Goal: Check status: Check status

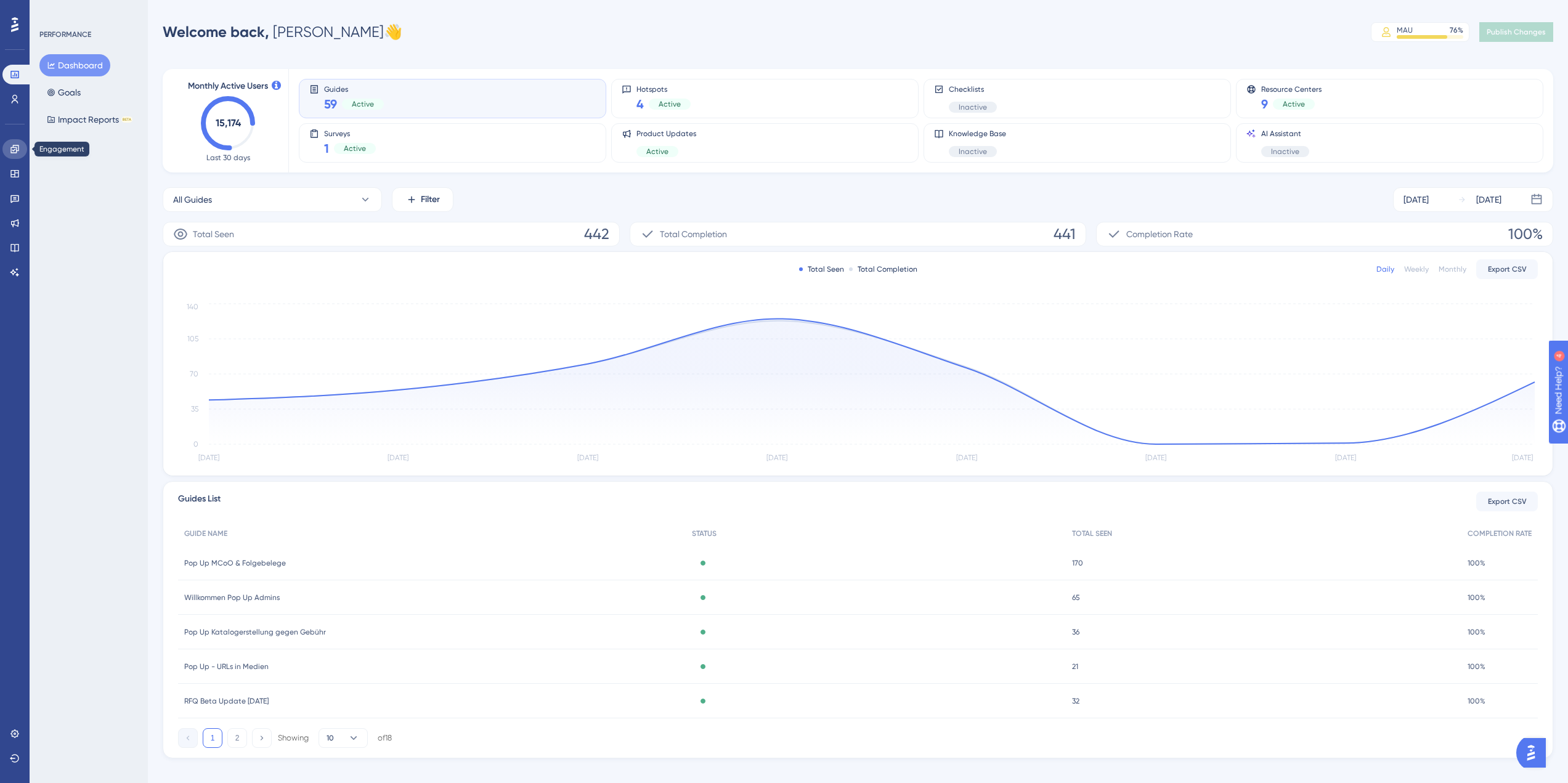
click at [16, 149] on icon at bounding box center [14, 148] width 8 height 8
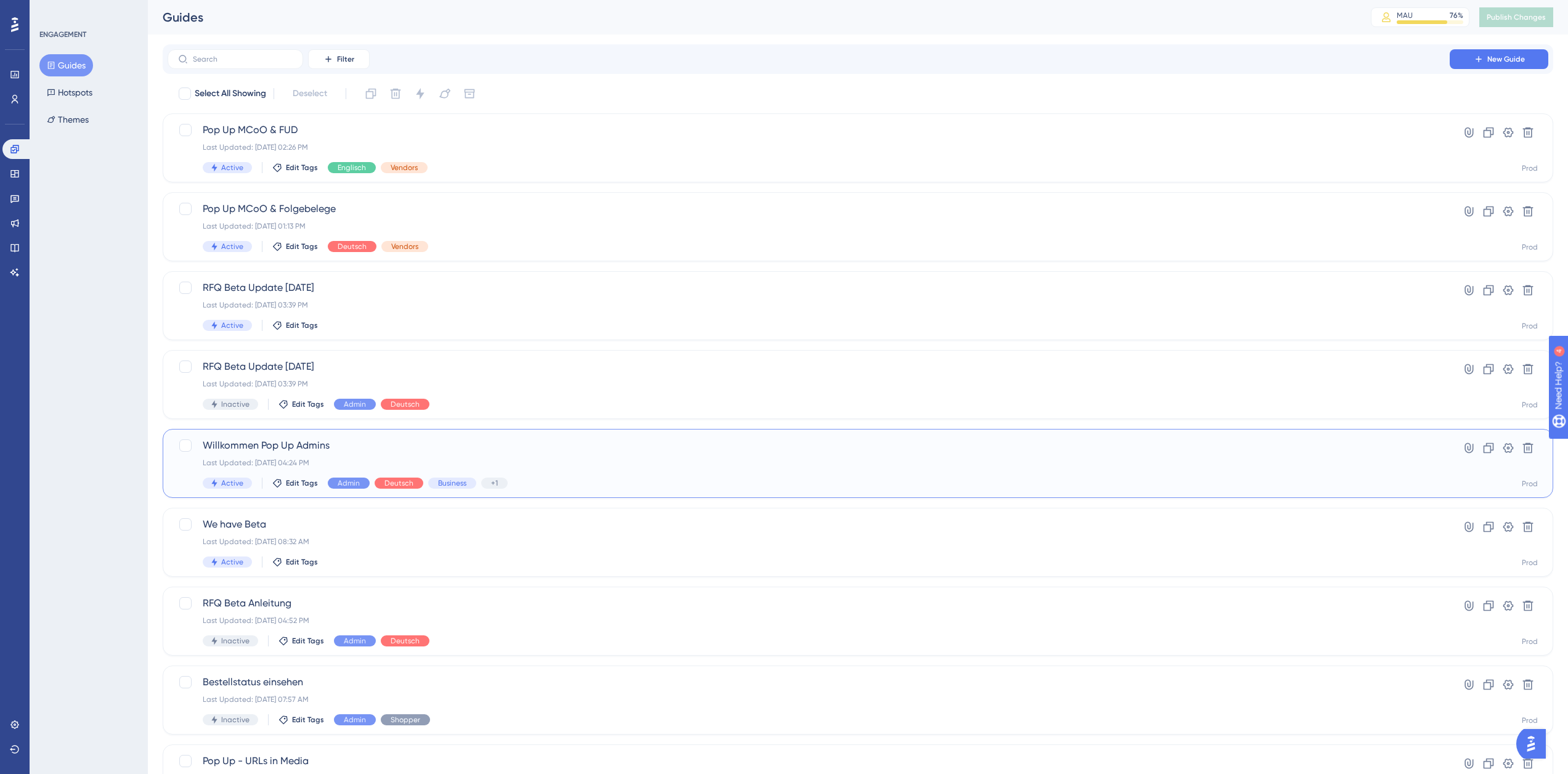
click at [392, 458] on div "Last Updated: [DATE] 04:24 PM" at bounding box center [809, 462] width 1212 height 10
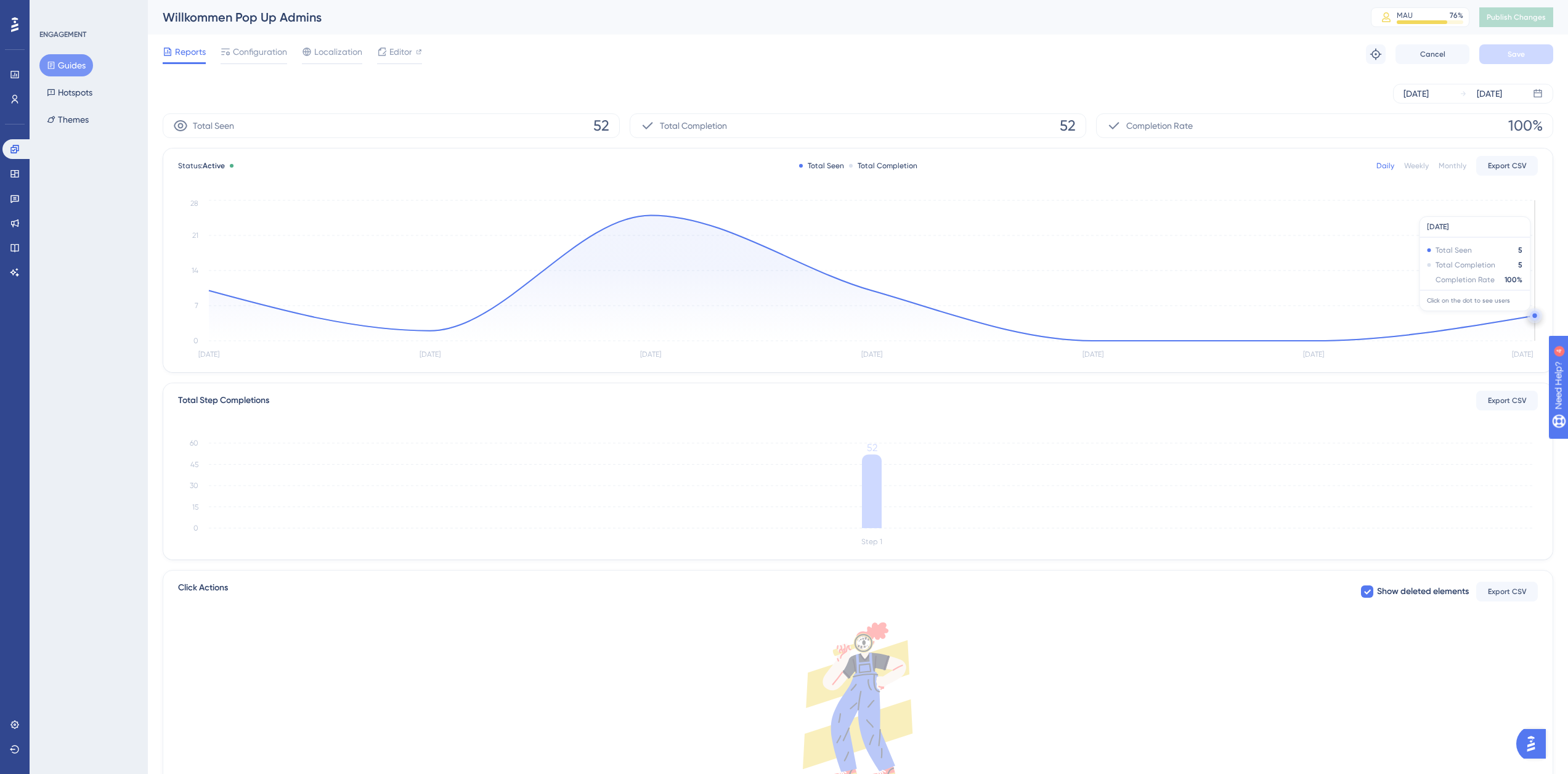
click at [1533, 317] on circle at bounding box center [1535, 316] width 10 height 10
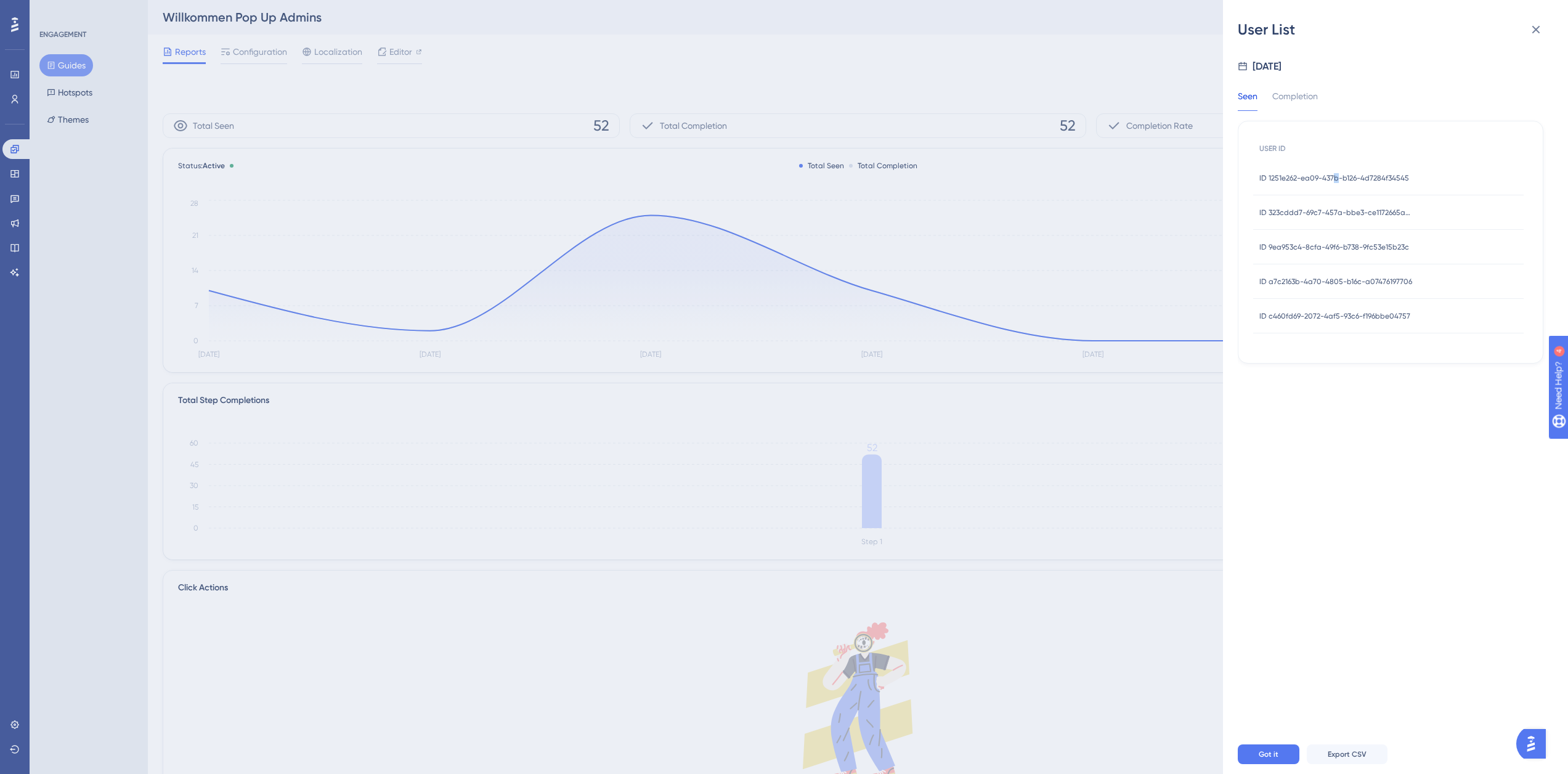
click at [1336, 178] on span "ID 1251e262-ea09-437b-b126-4d7284f34545" at bounding box center [1335, 178] width 149 height 10
click at [1317, 179] on span "ID 1251e262-ea09-437b-b126-4d7284f34545" at bounding box center [1335, 178] width 149 height 10
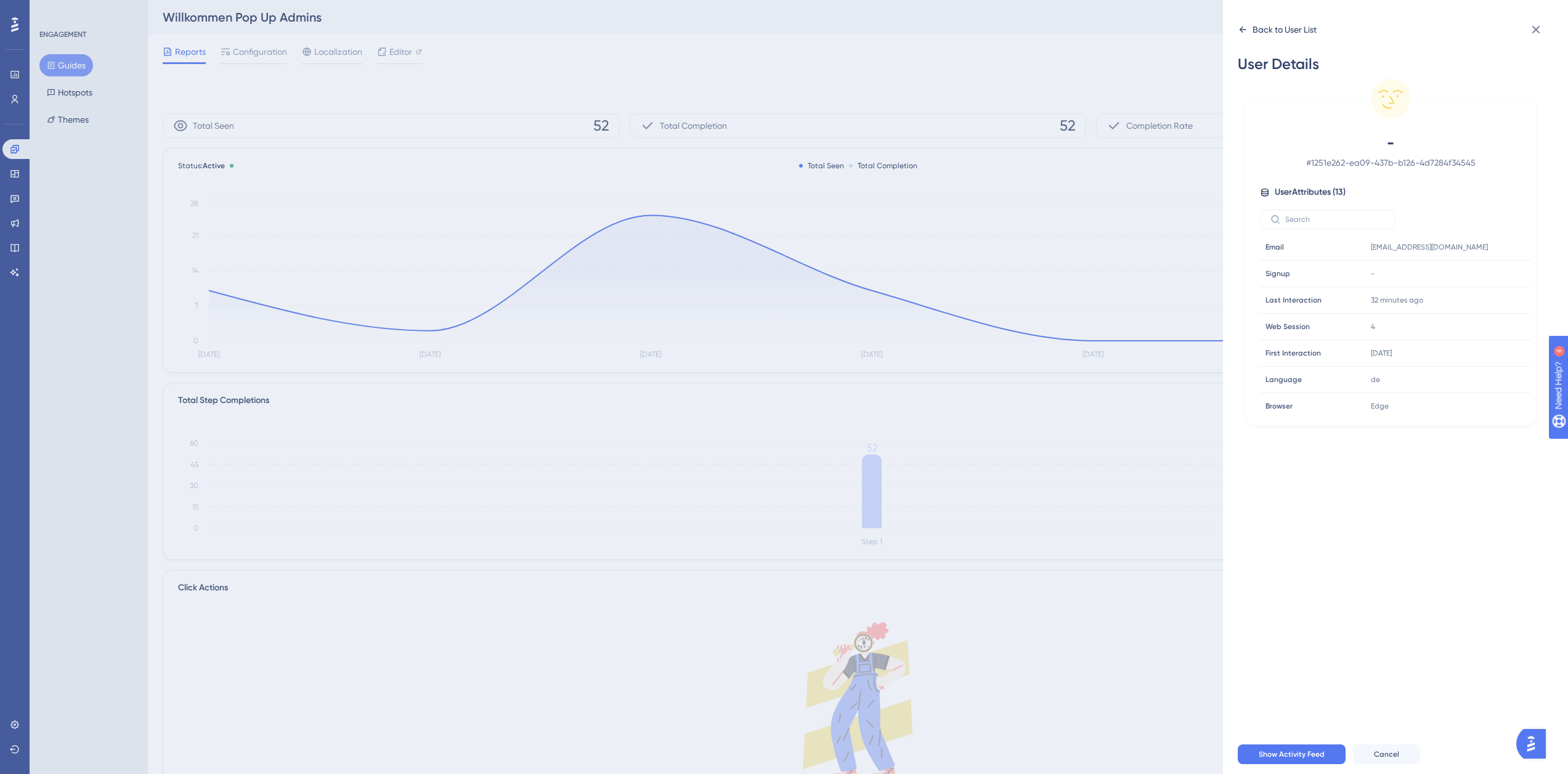
click at [1265, 31] on div "Back to User List" at bounding box center [1284, 30] width 64 height 15
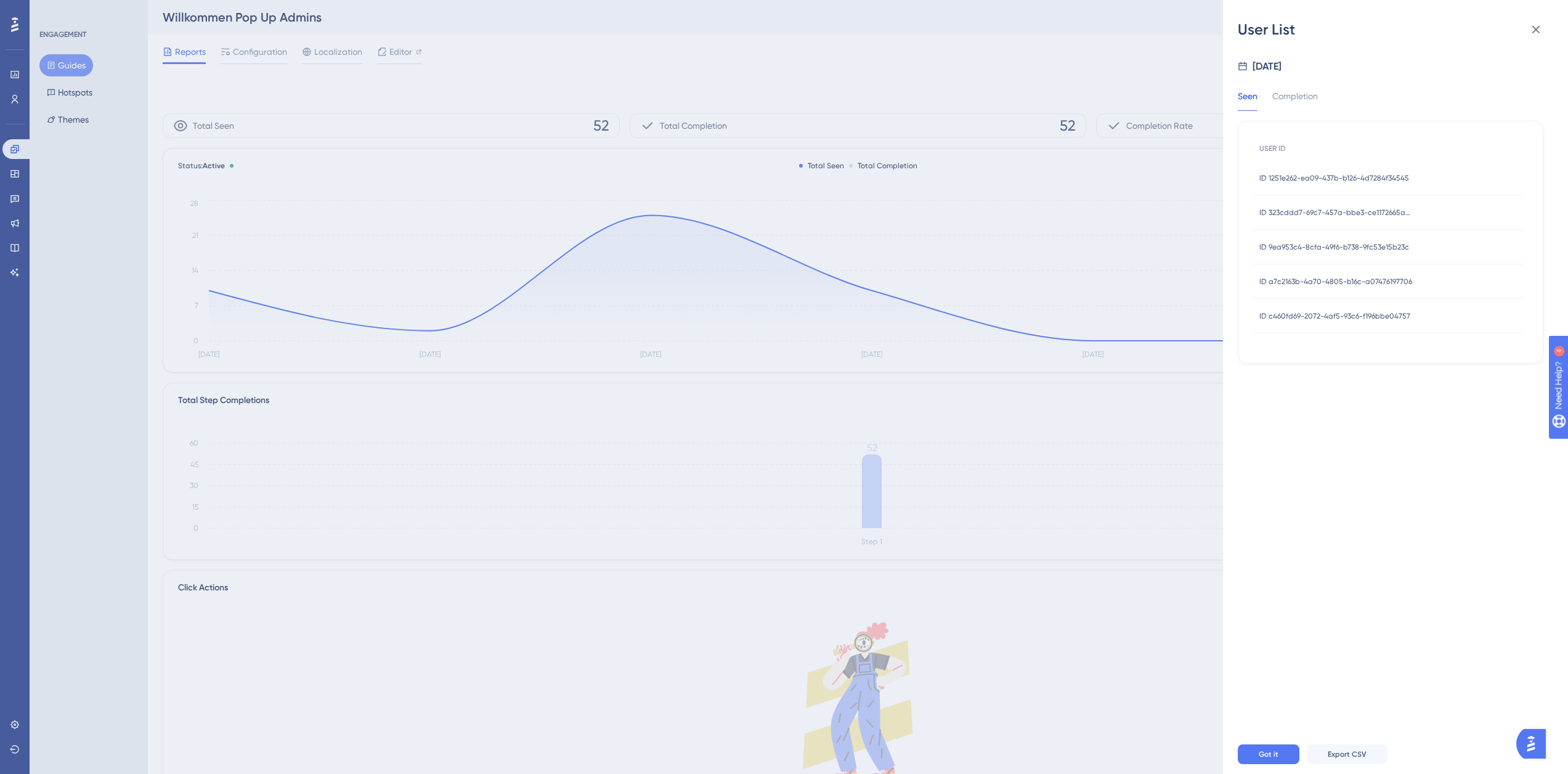
click at [1296, 208] on span "ID 323cddd7-69c7-457a-bbe3-ce1172665ae4" at bounding box center [1336, 212] width 154 height 10
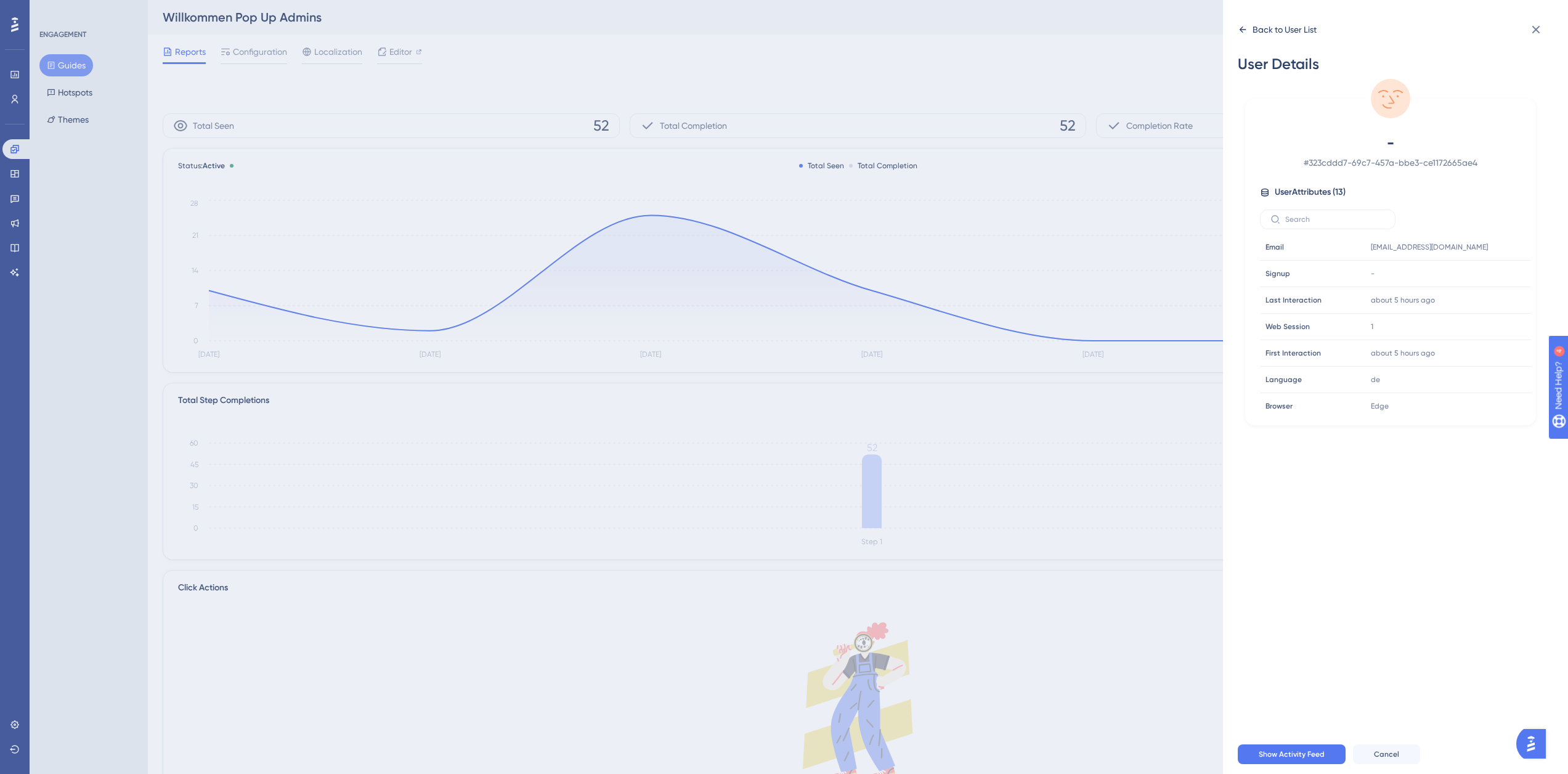
click at [1267, 34] on div "Back to User List" at bounding box center [1284, 30] width 64 height 15
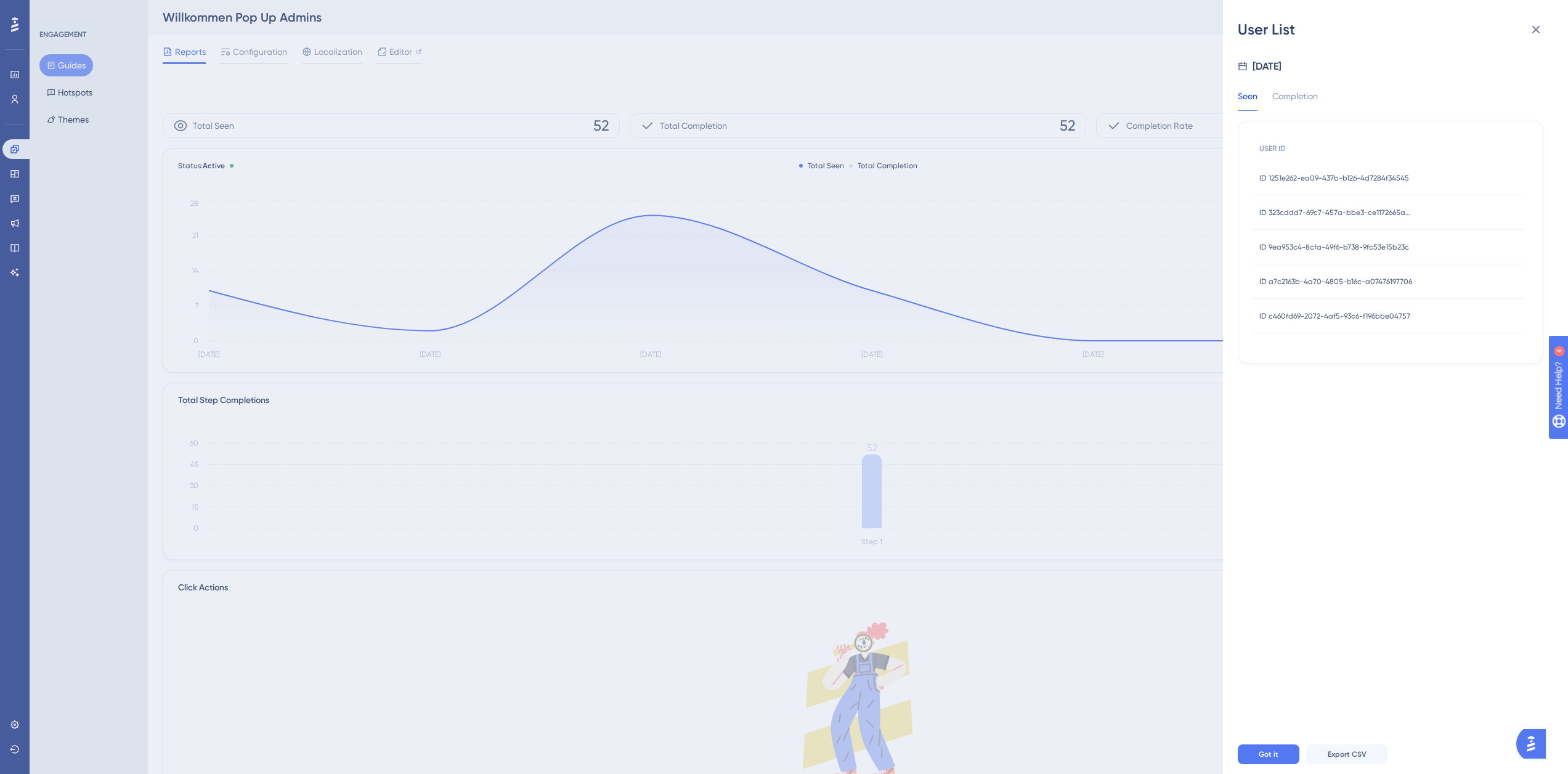
click at [1312, 251] on span "ID 9ea953c4-8cfa-49f6-b738-9fc53e15b23c" at bounding box center [1335, 247] width 149 height 10
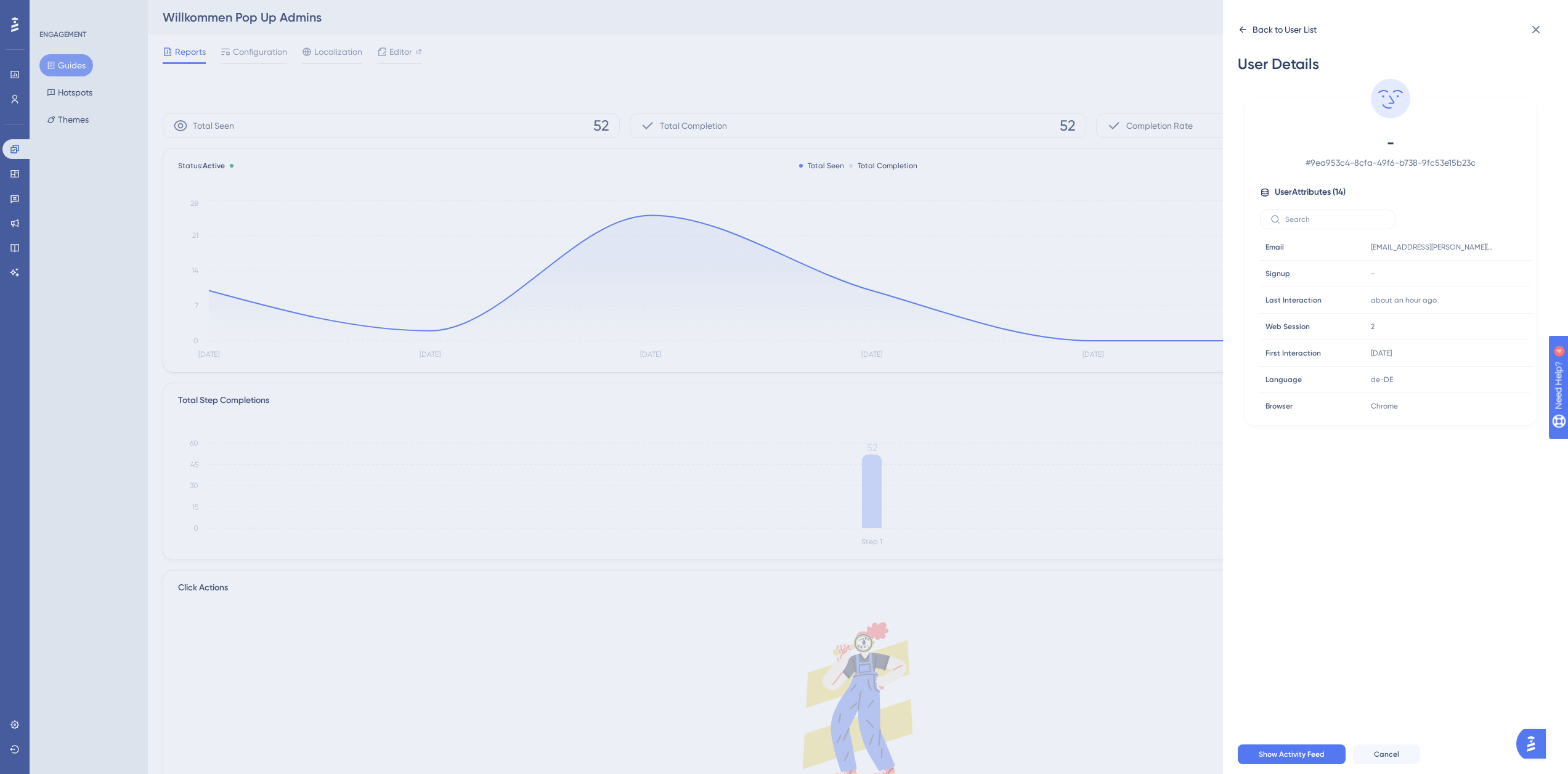
click at [1263, 32] on div "Back to User List" at bounding box center [1284, 30] width 64 height 15
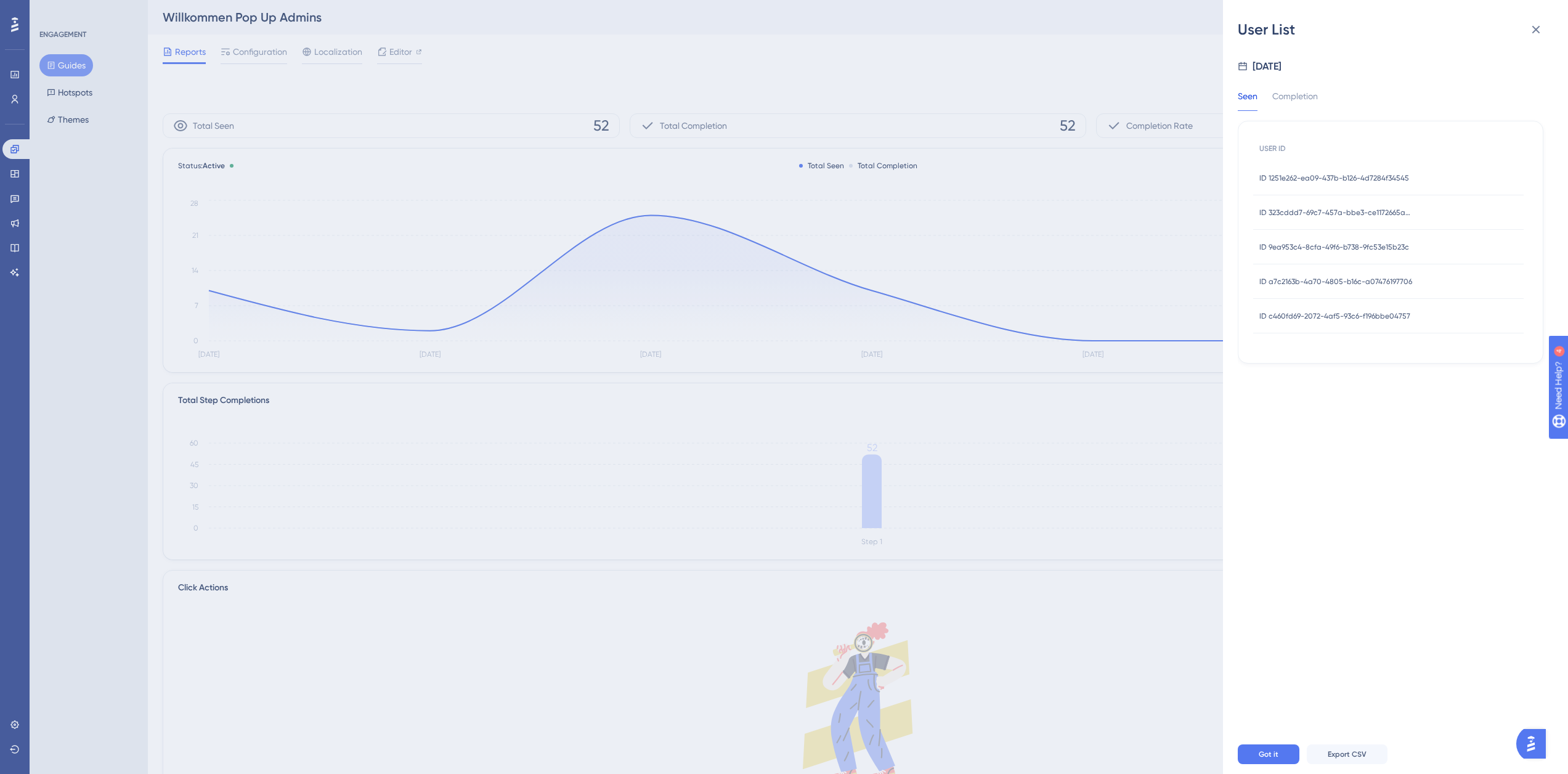
click at [1297, 278] on span "ID a7c2163b-4a70-4805-b16c-a07476197706" at bounding box center [1336, 281] width 153 height 10
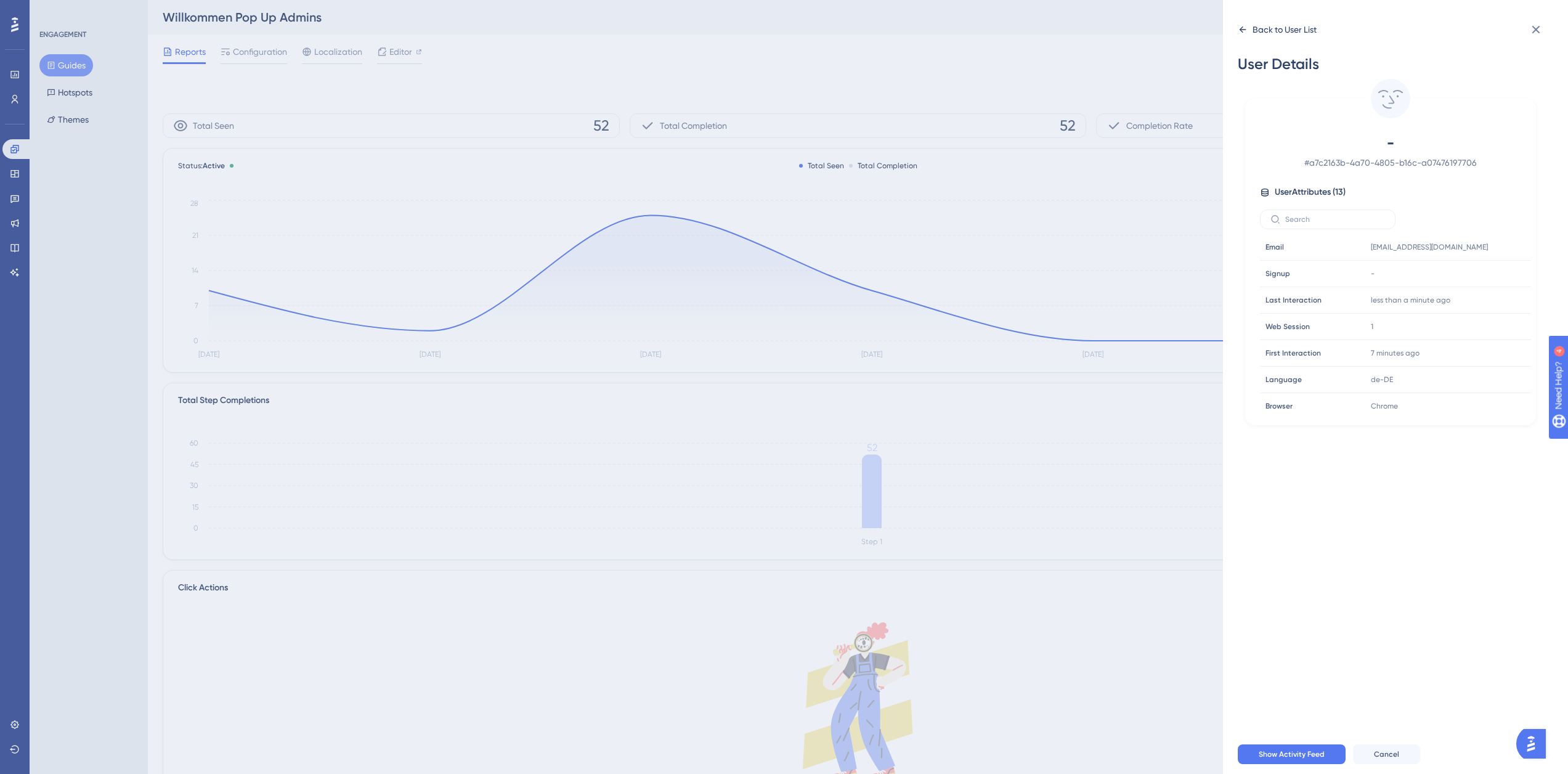
click at [1255, 29] on div "Back to User List" at bounding box center [1284, 30] width 64 height 15
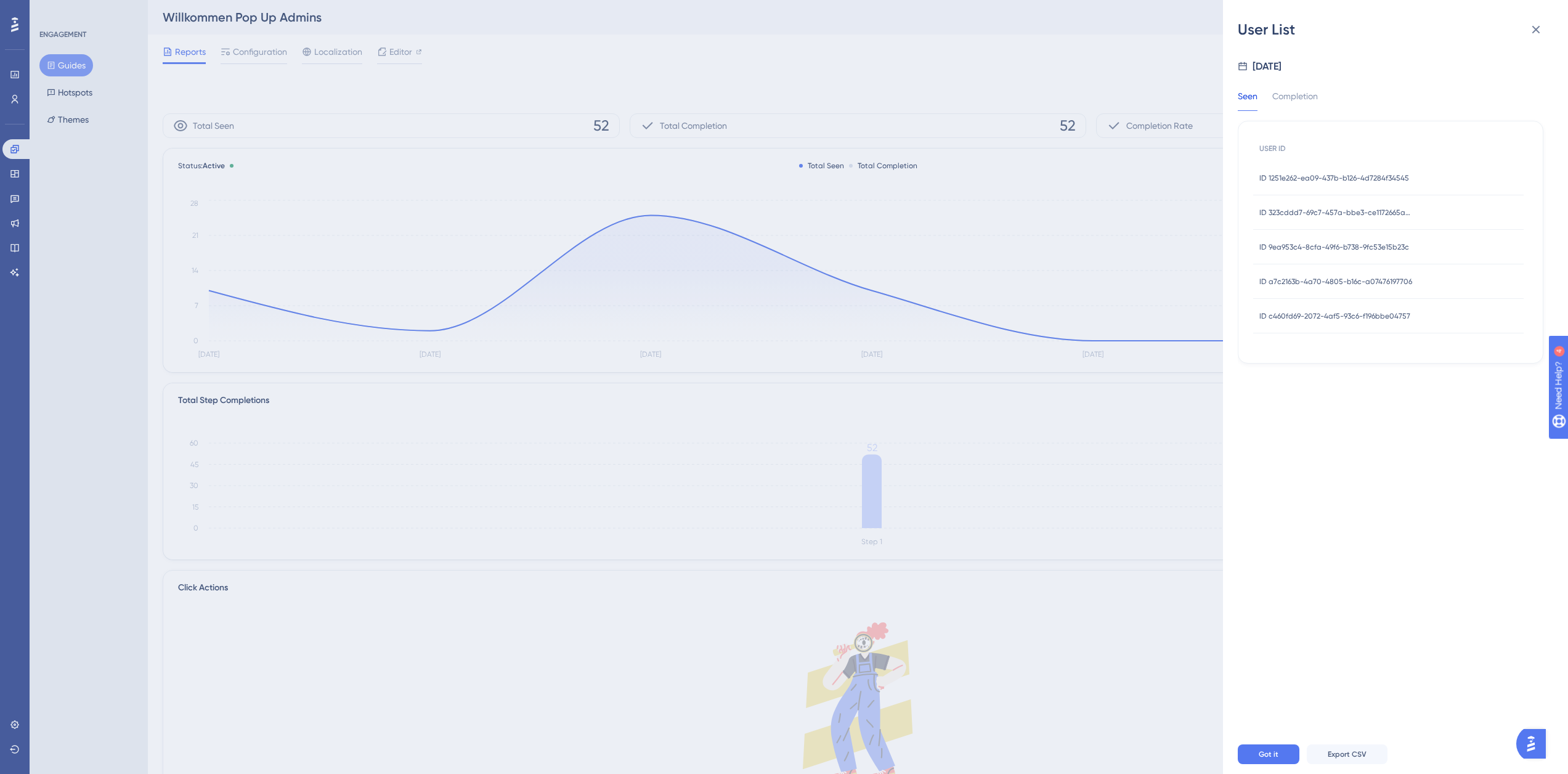
click at [1300, 313] on span "ID c460fd69-2072-4af5-93c6-f196bbe04757" at bounding box center [1336, 316] width 151 height 10
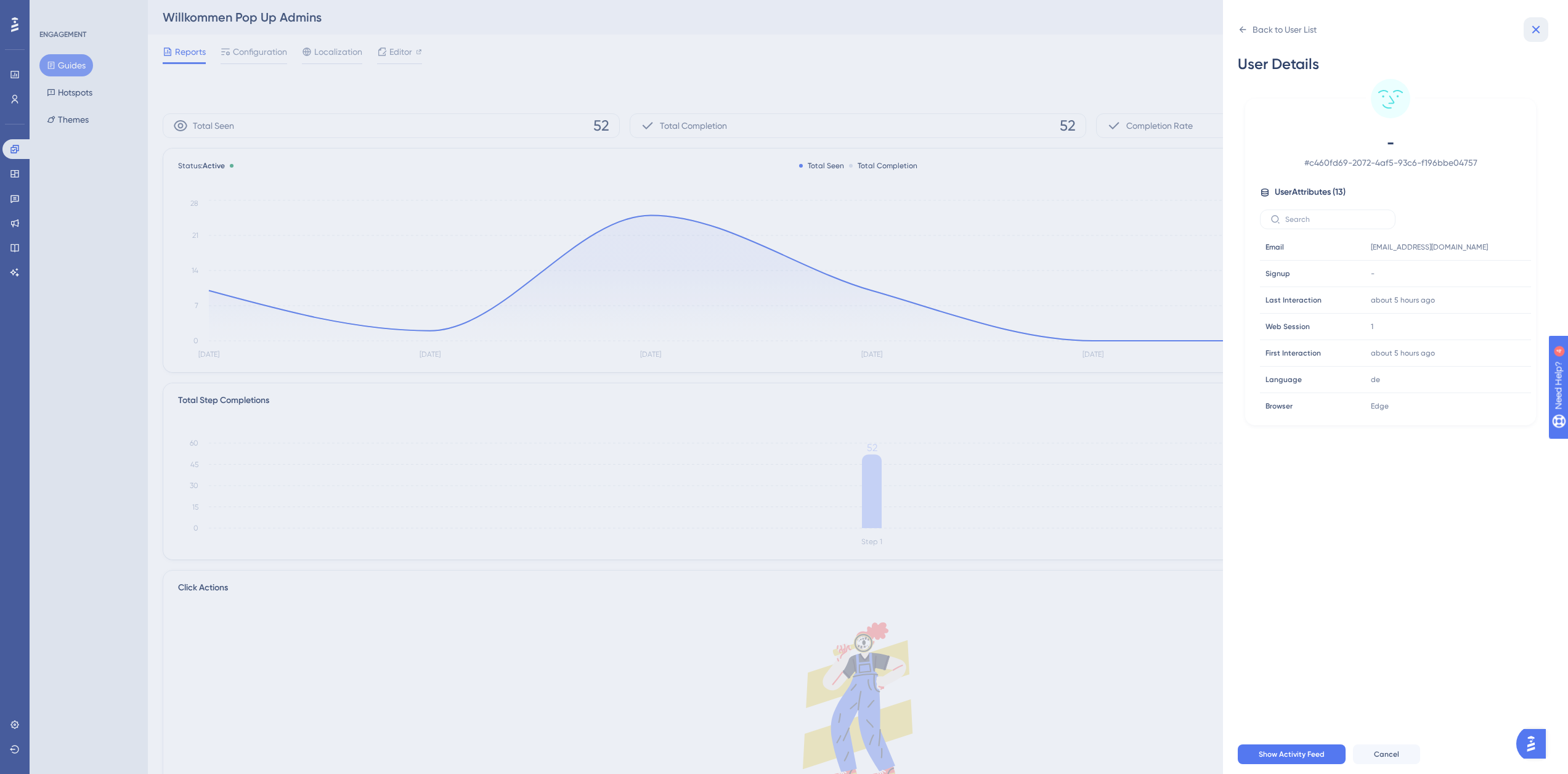
click at [1538, 28] on icon at bounding box center [1537, 30] width 8 height 8
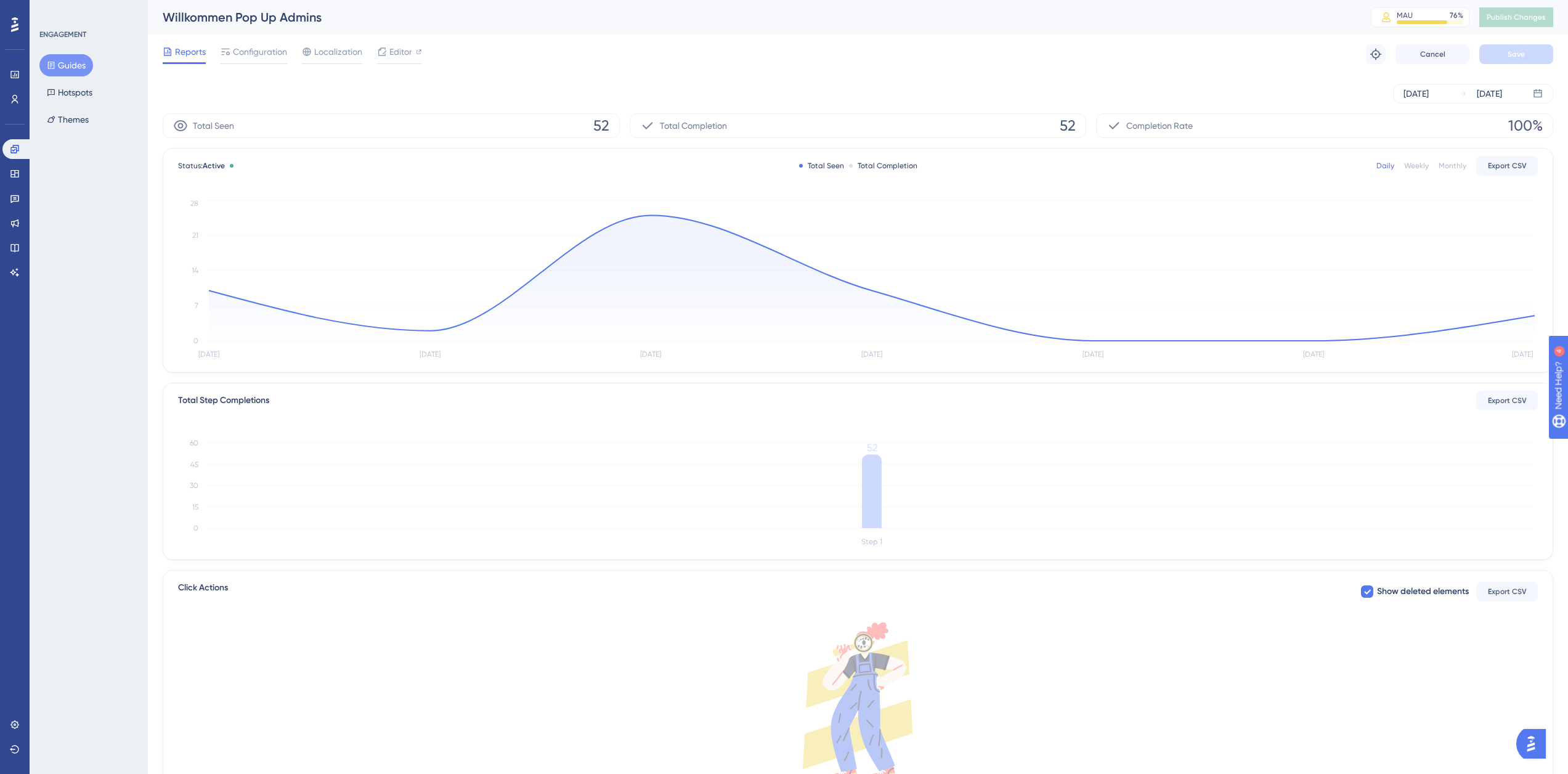
click at [72, 67] on button "Guides" at bounding box center [66, 65] width 53 height 22
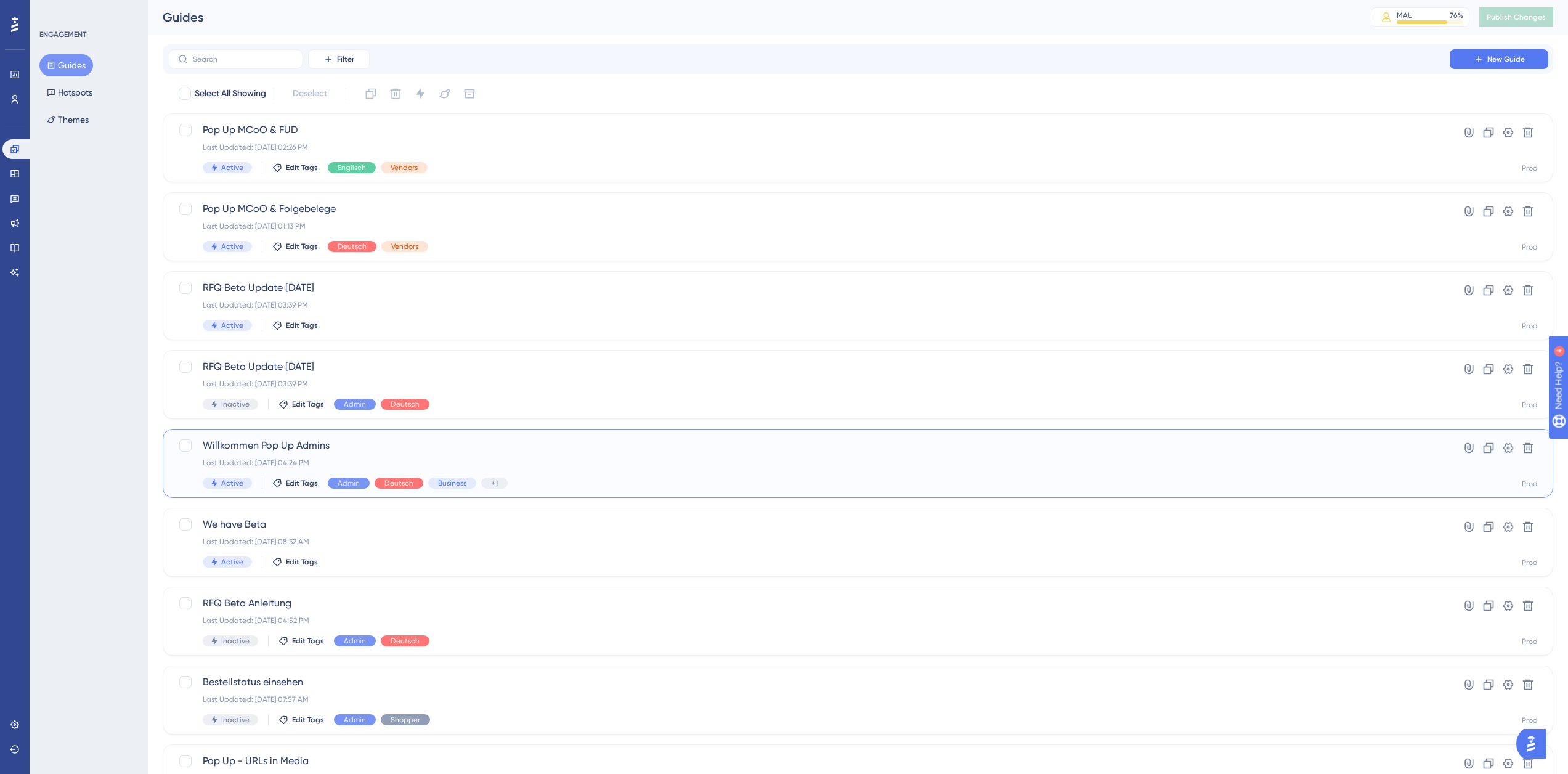
click at [422, 452] on span "Willkommen Pop Up Admins" at bounding box center [809, 446] width 1212 height 15
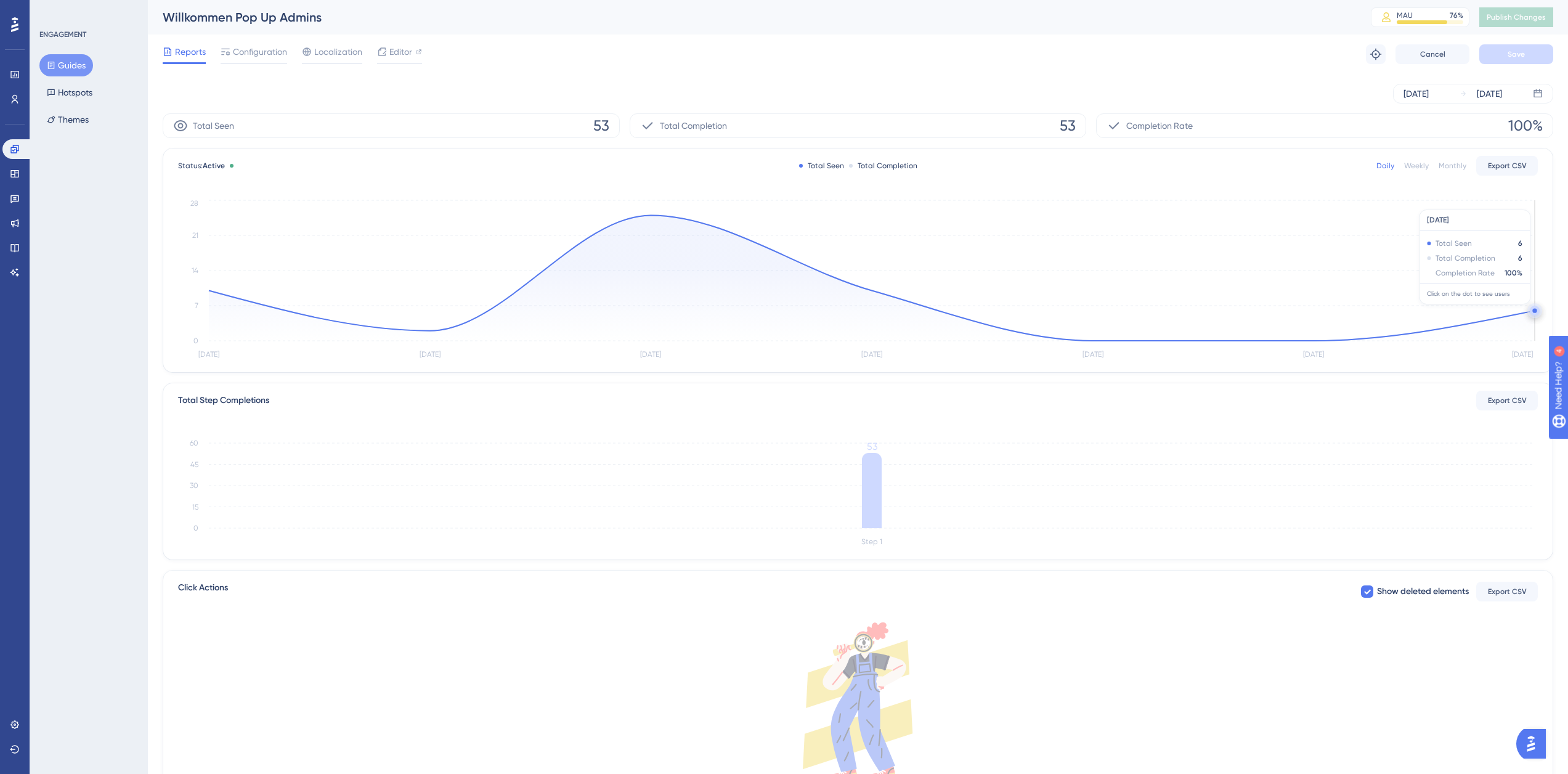
click at [1534, 311] on circle at bounding box center [1535, 310] width 5 height 5
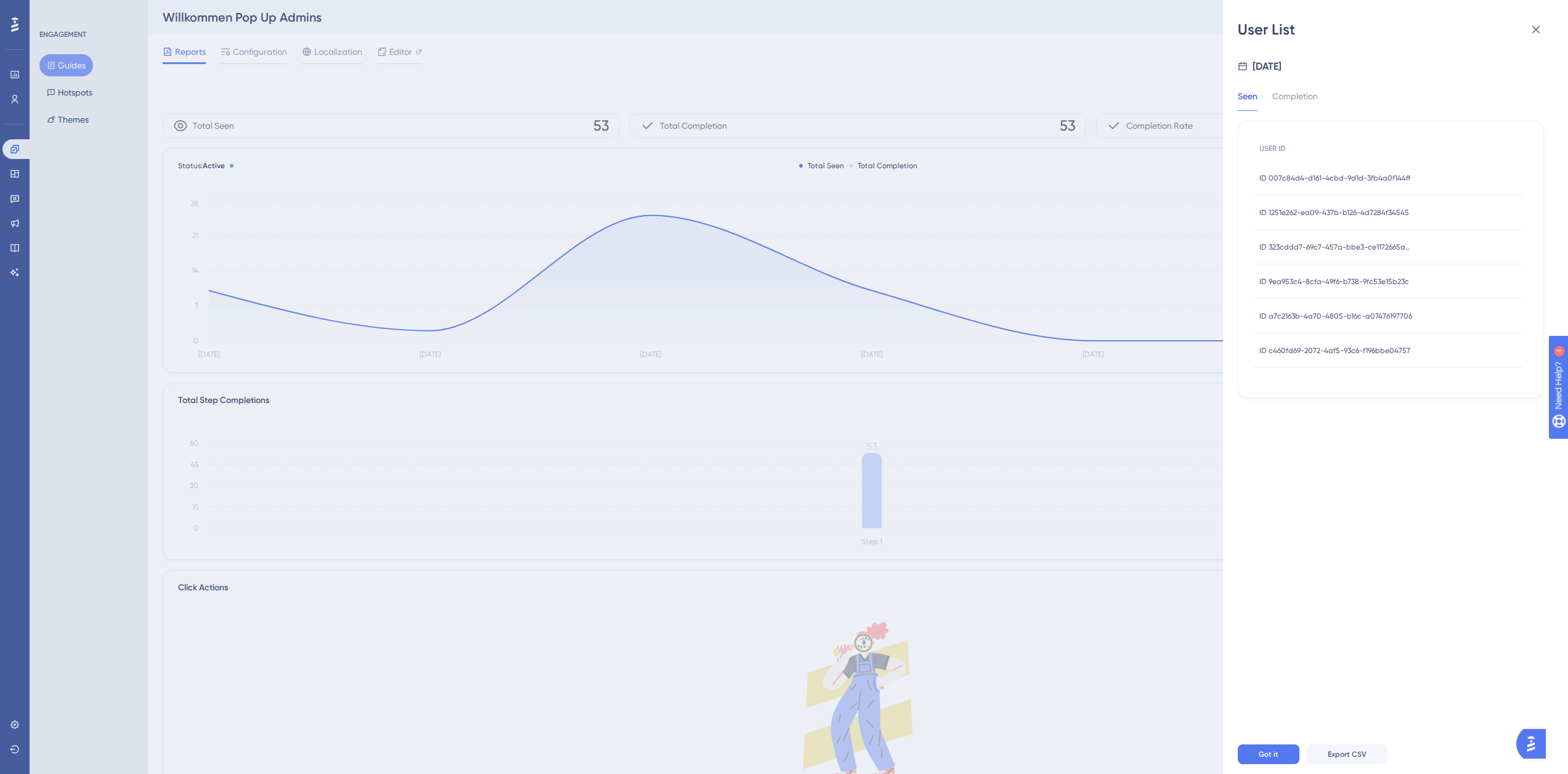
click at [1358, 315] on span "ID a7c2163b-4a70-4805-b16c-a07476197706" at bounding box center [1336, 316] width 153 height 10
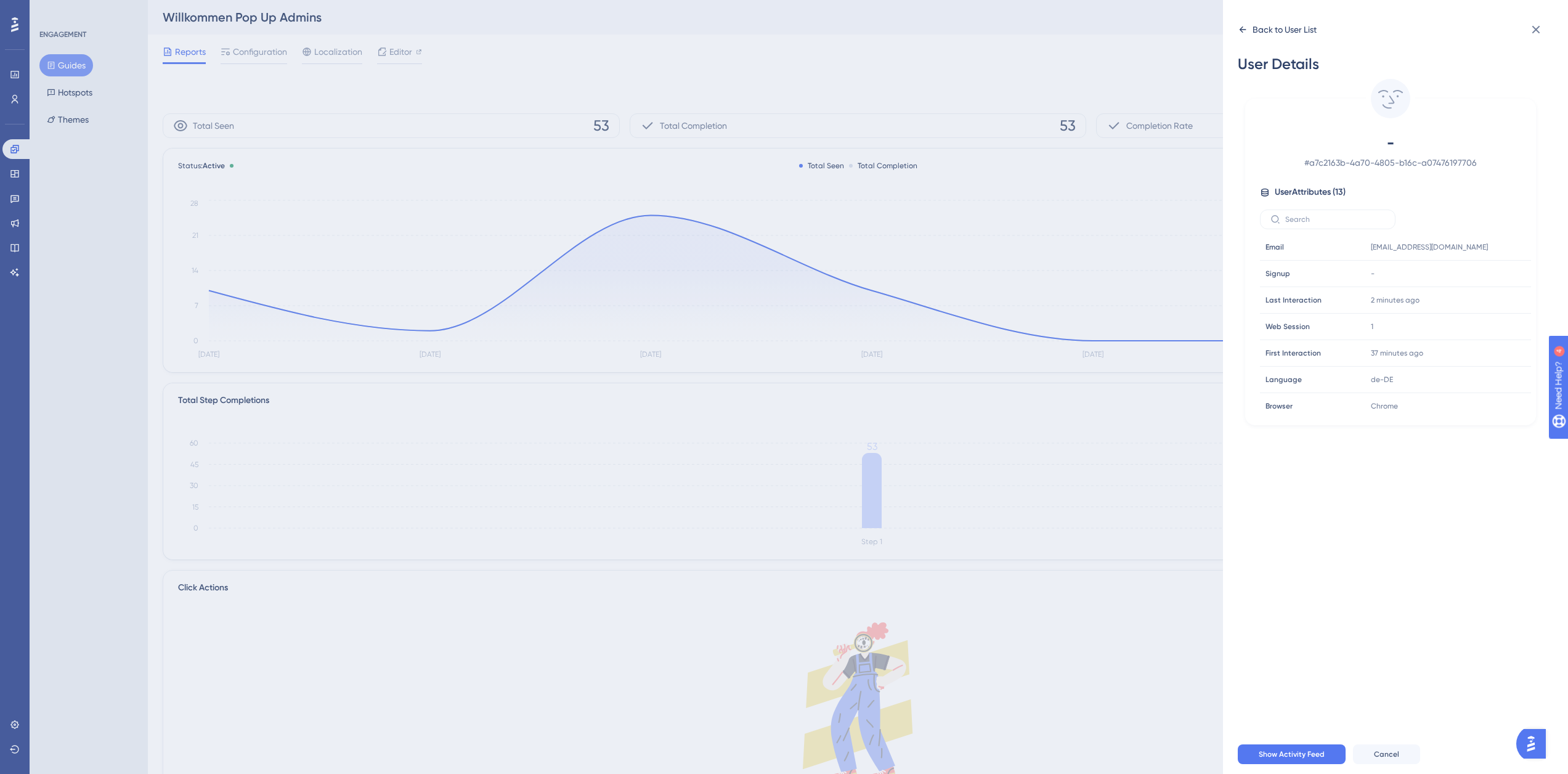
click at [1246, 27] on icon at bounding box center [1242, 30] width 10 height 10
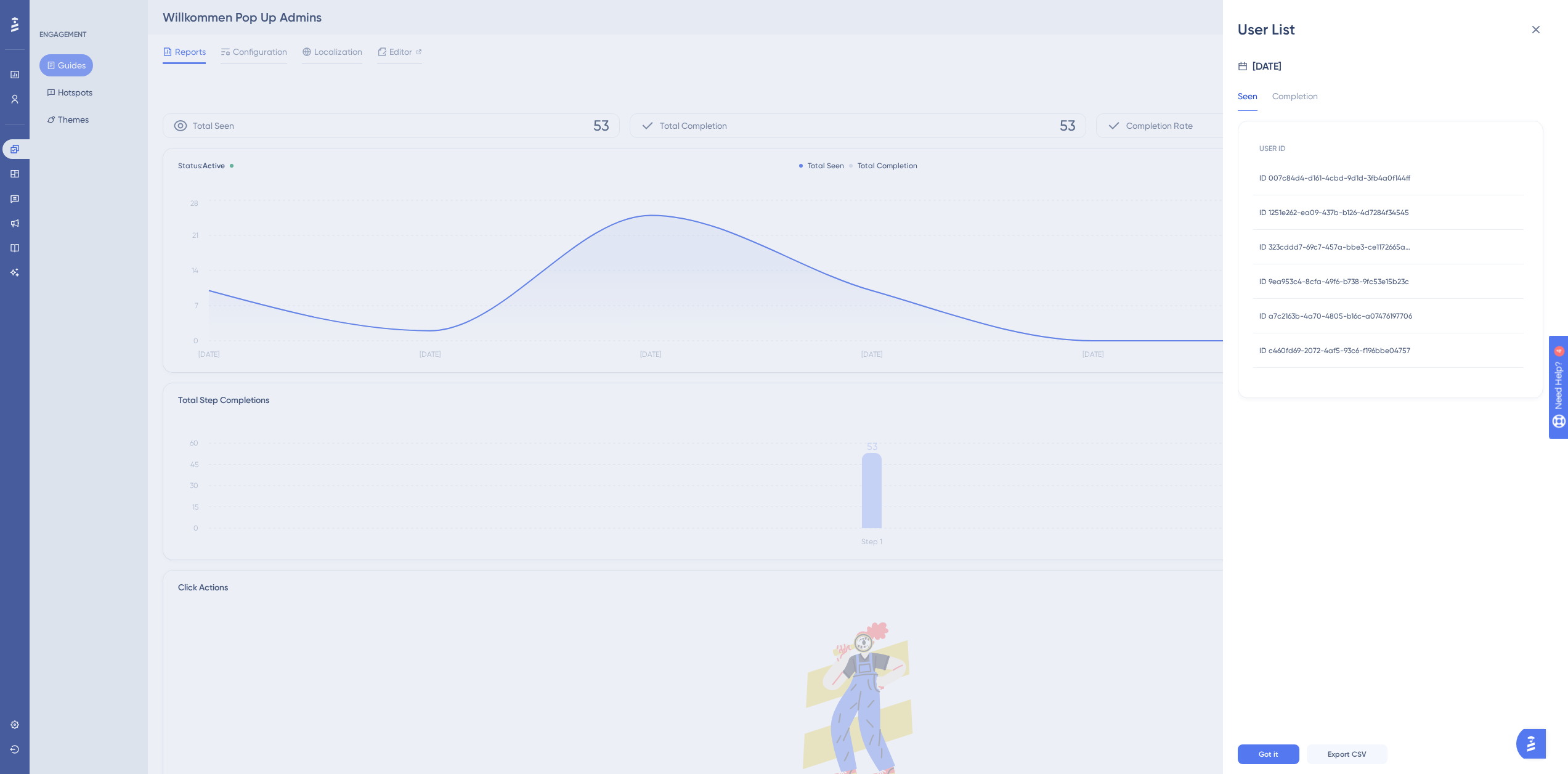
click at [1336, 352] on span "ID c460fd69-2072-4af5-93c6-f196bbe04757" at bounding box center [1336, 351] width 151 height 10
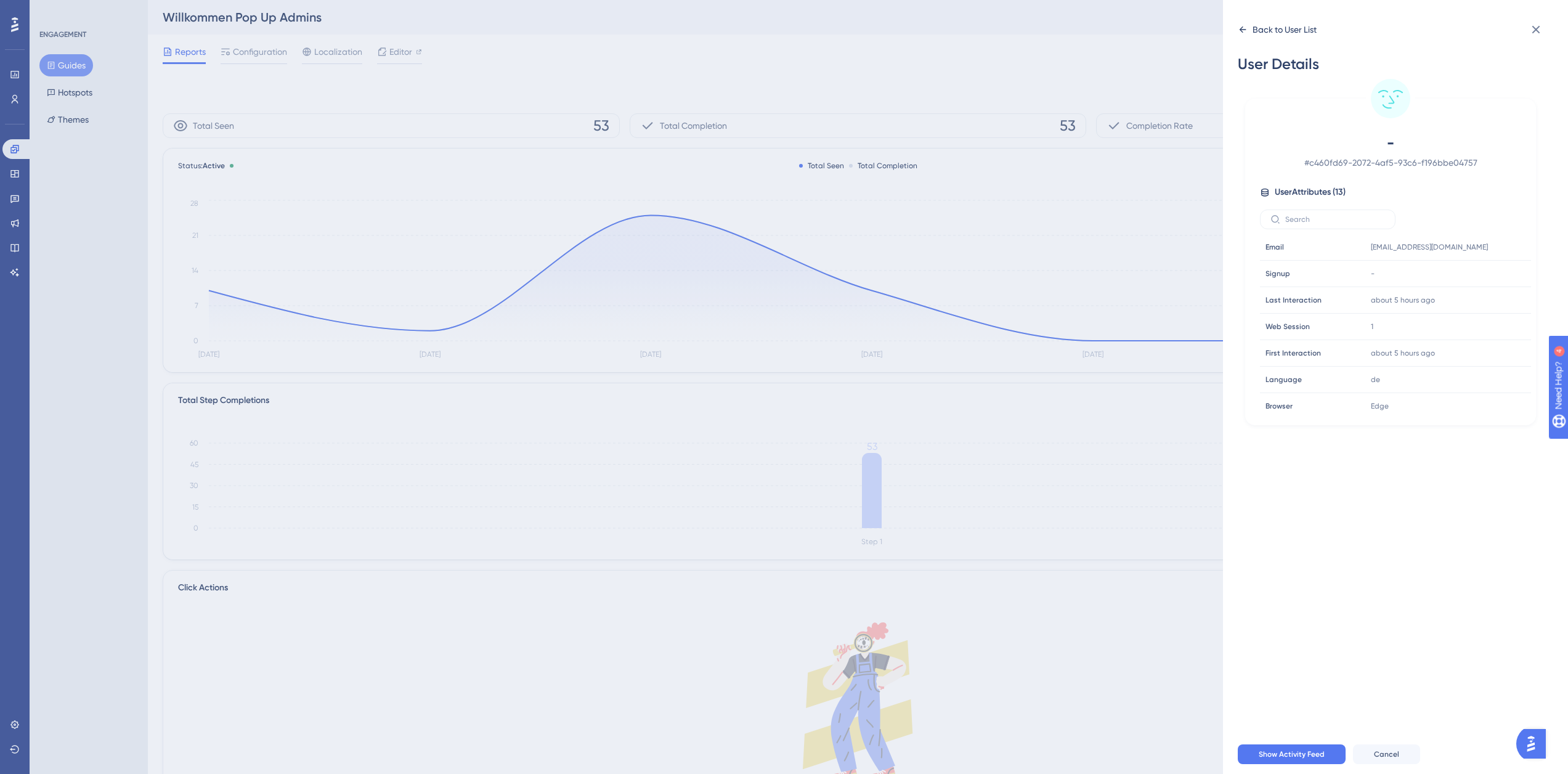
click at [1241, 31] on icon at bounding box center [1242, 30] width 6 height 6
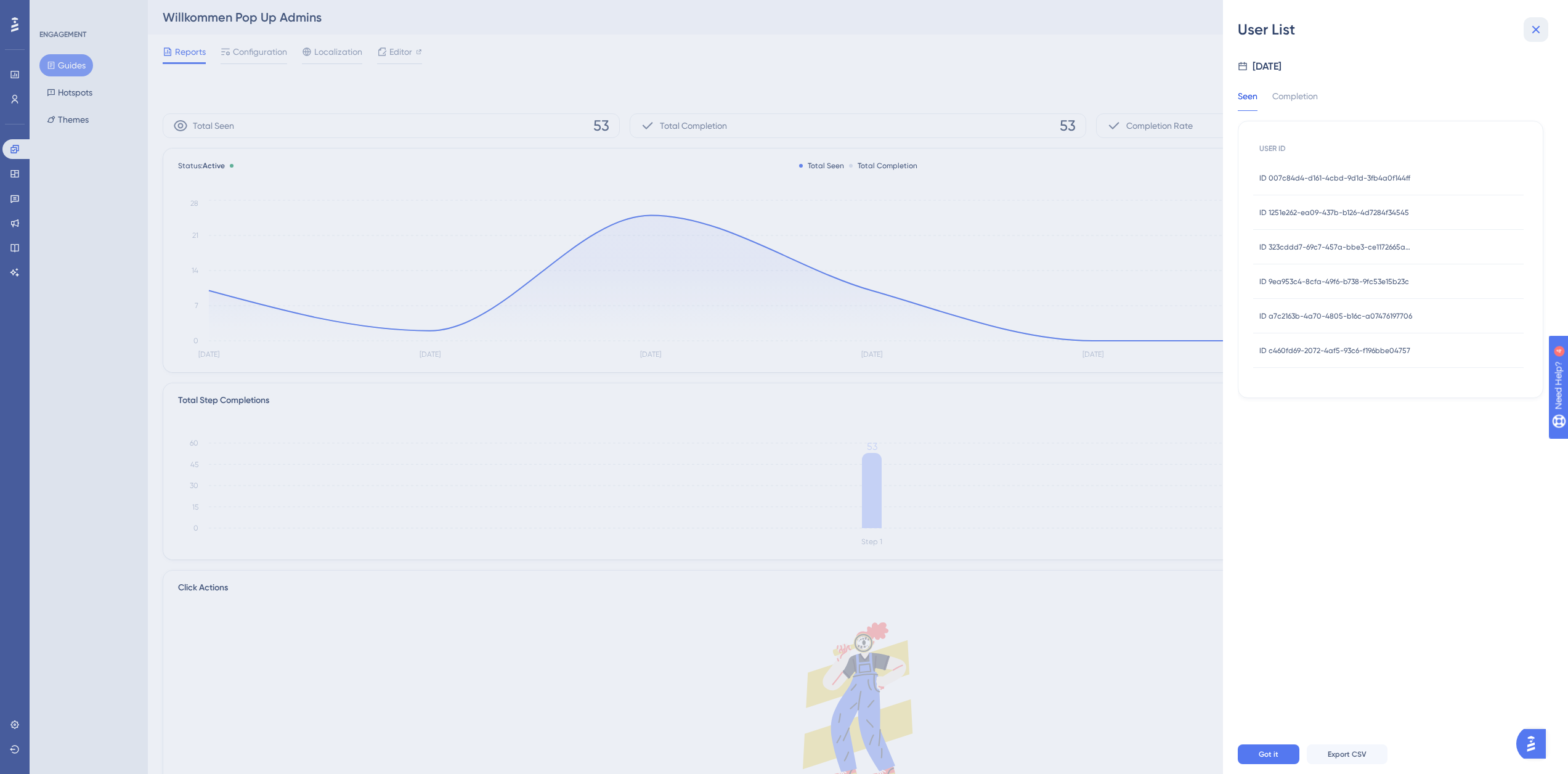
click at [1538, 38] on button at bounding box center [1536, 30] width 25 height 25
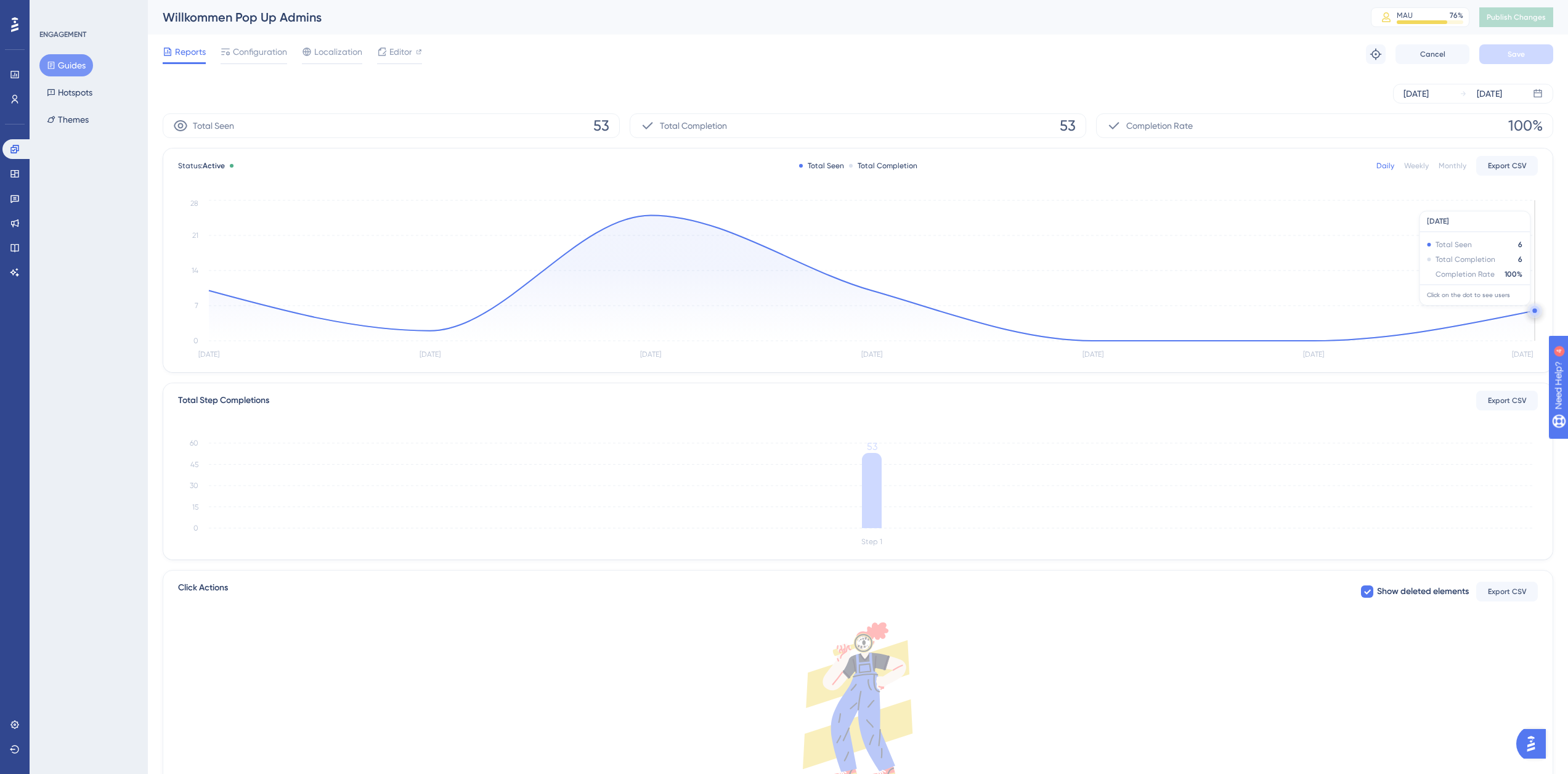
click at [1535, 312] on circle at bounding box center [1535, 310] width 5 height 5
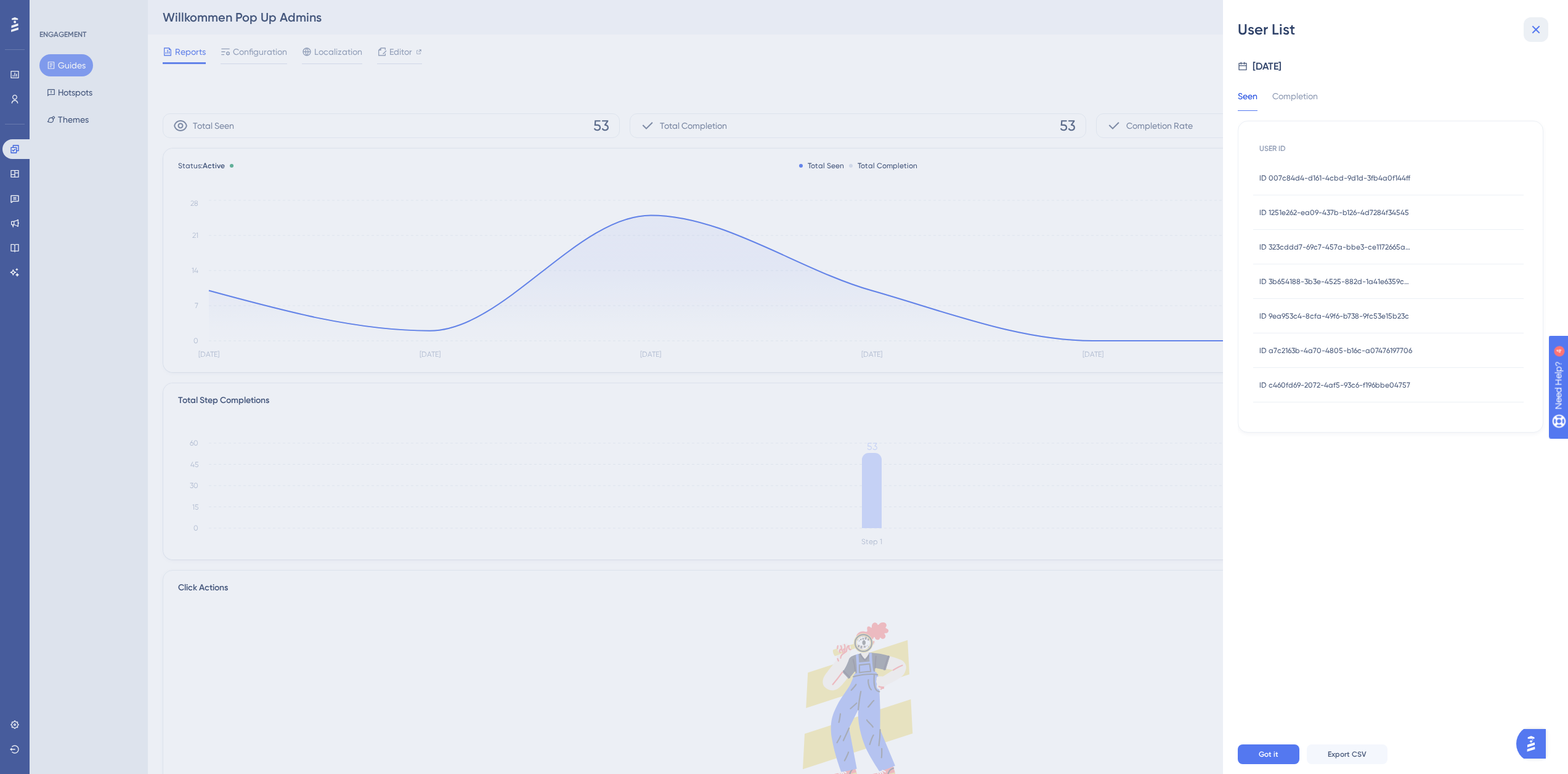
click at [1531, 30] on icon at bounding box center [1537, 30] width 15 height 15
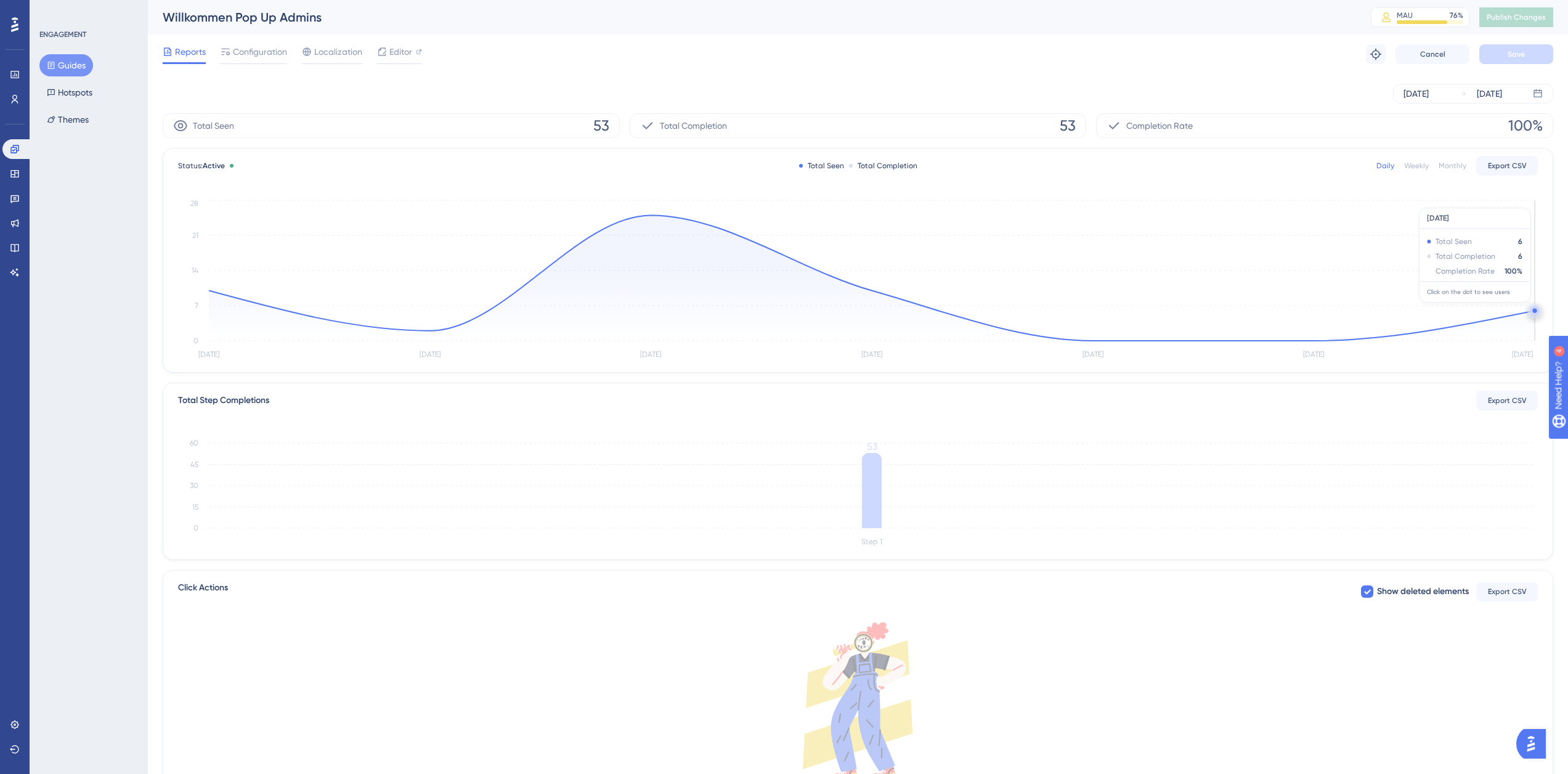
click at [1535, 309] on circle at bounding box center [1535, 310] width 5 height 5
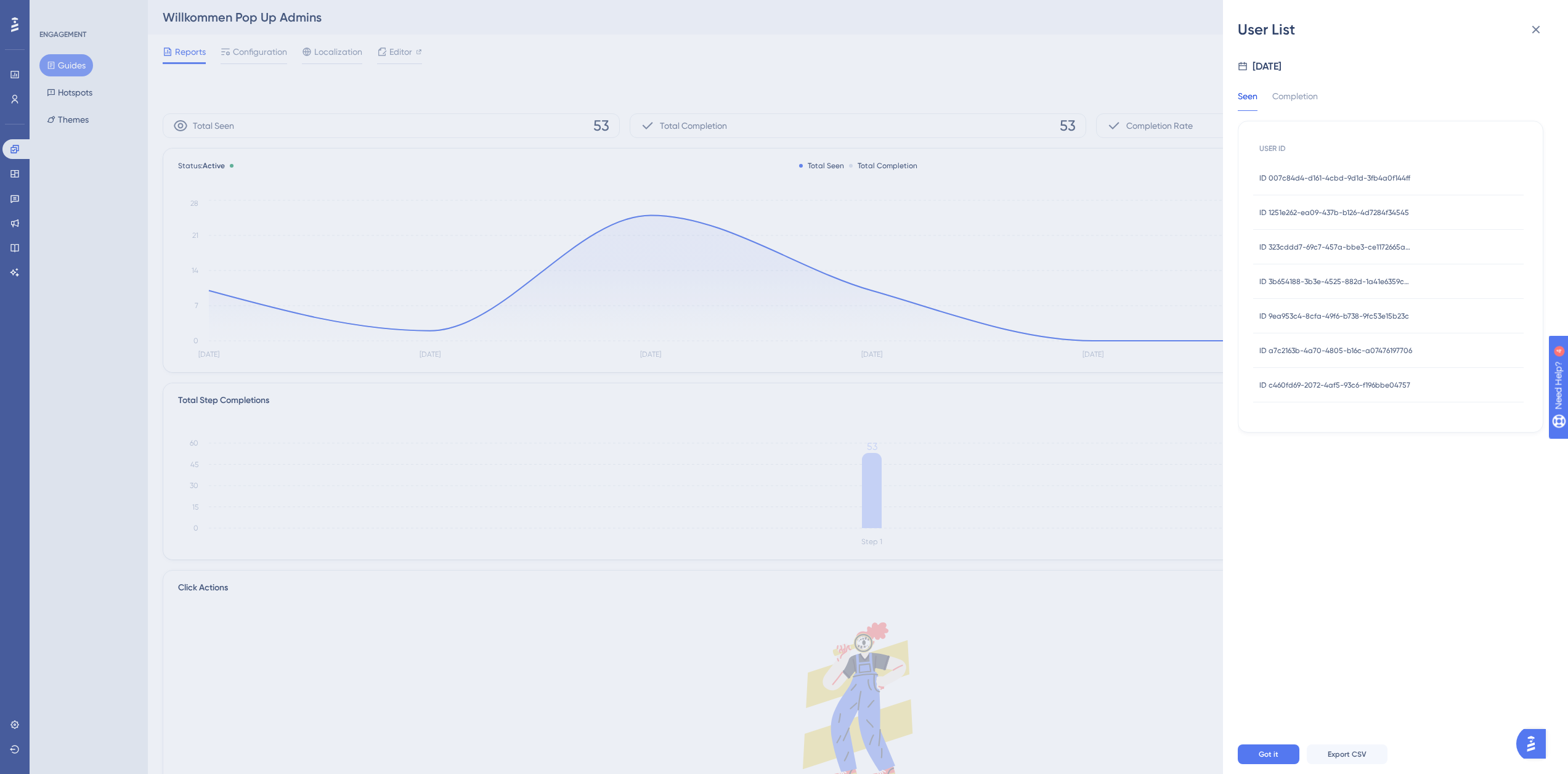
click at [1299, 173] on span "ID 007c84d4-d161-4cbd-9d1d-3fb4a0f144ff" at bounding box center [1336, 178] width 151 height 10
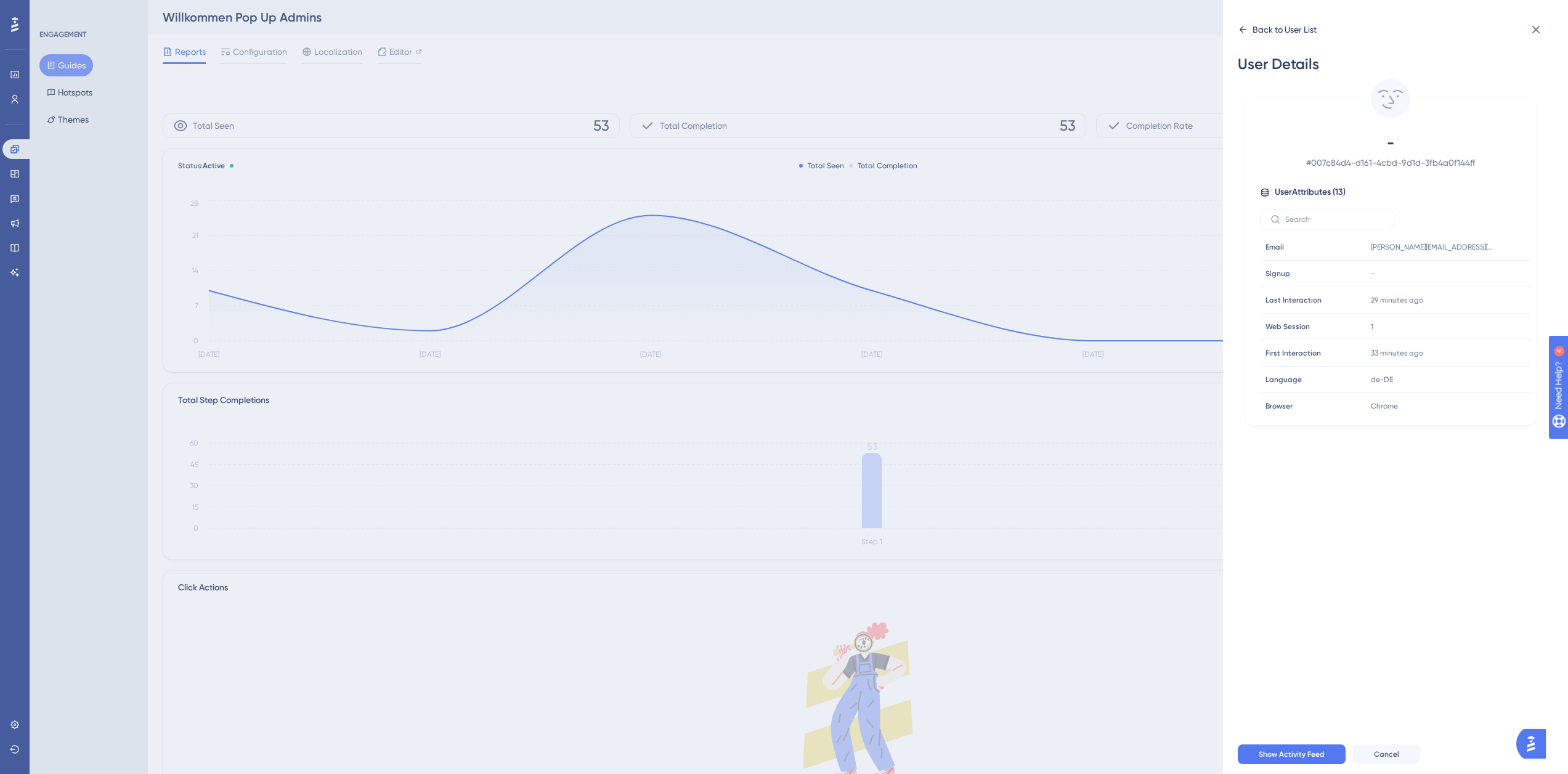
click at [1256, 30] on div "Back to User List" at bounding box center [1284, 30] width 64 height 15
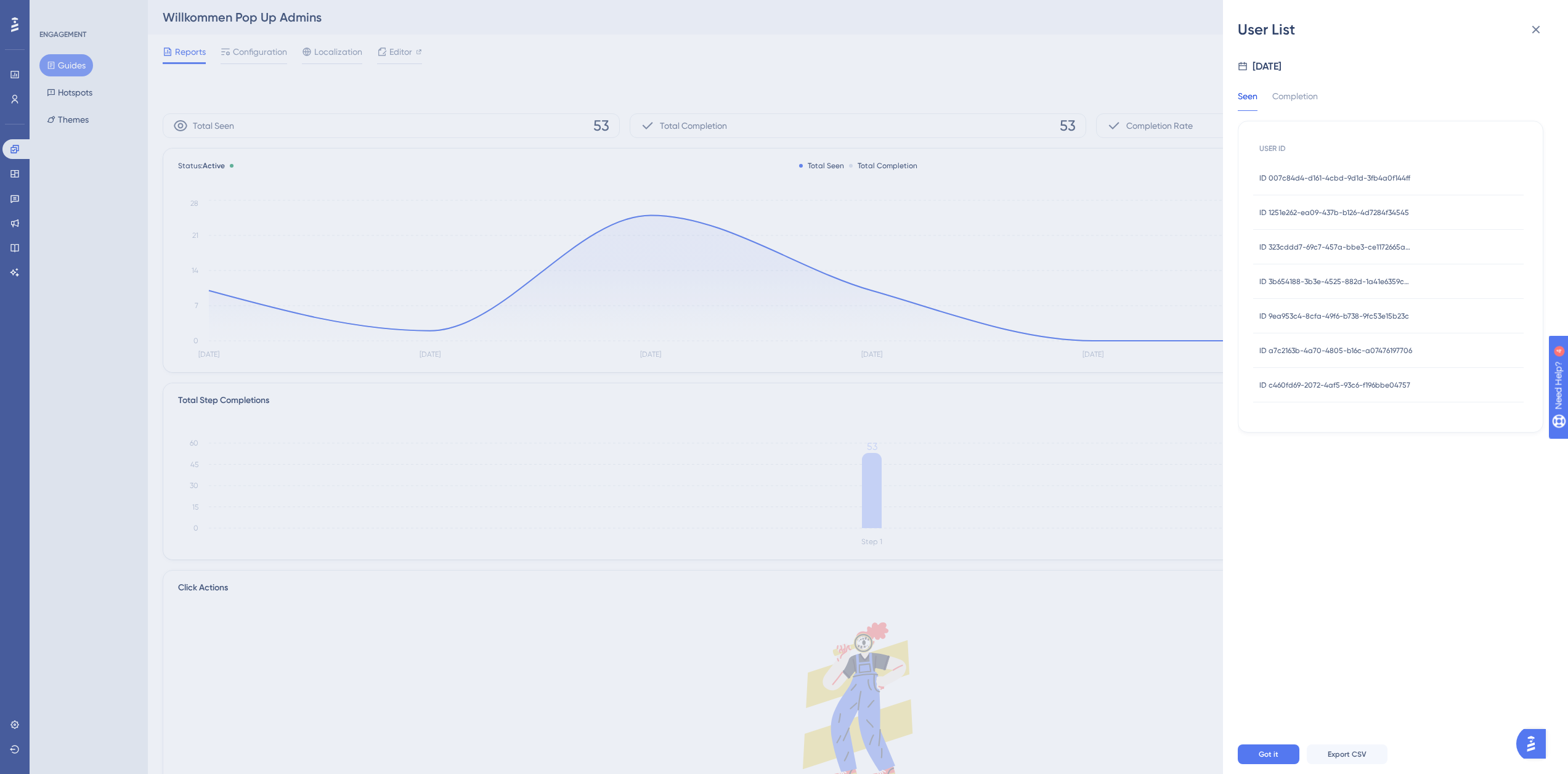
click at [1302, 208] on span "ID 1251e262-ea09-437b-b126-4d7284f34545" at bounding box center [1335, 212] width 149 height 10
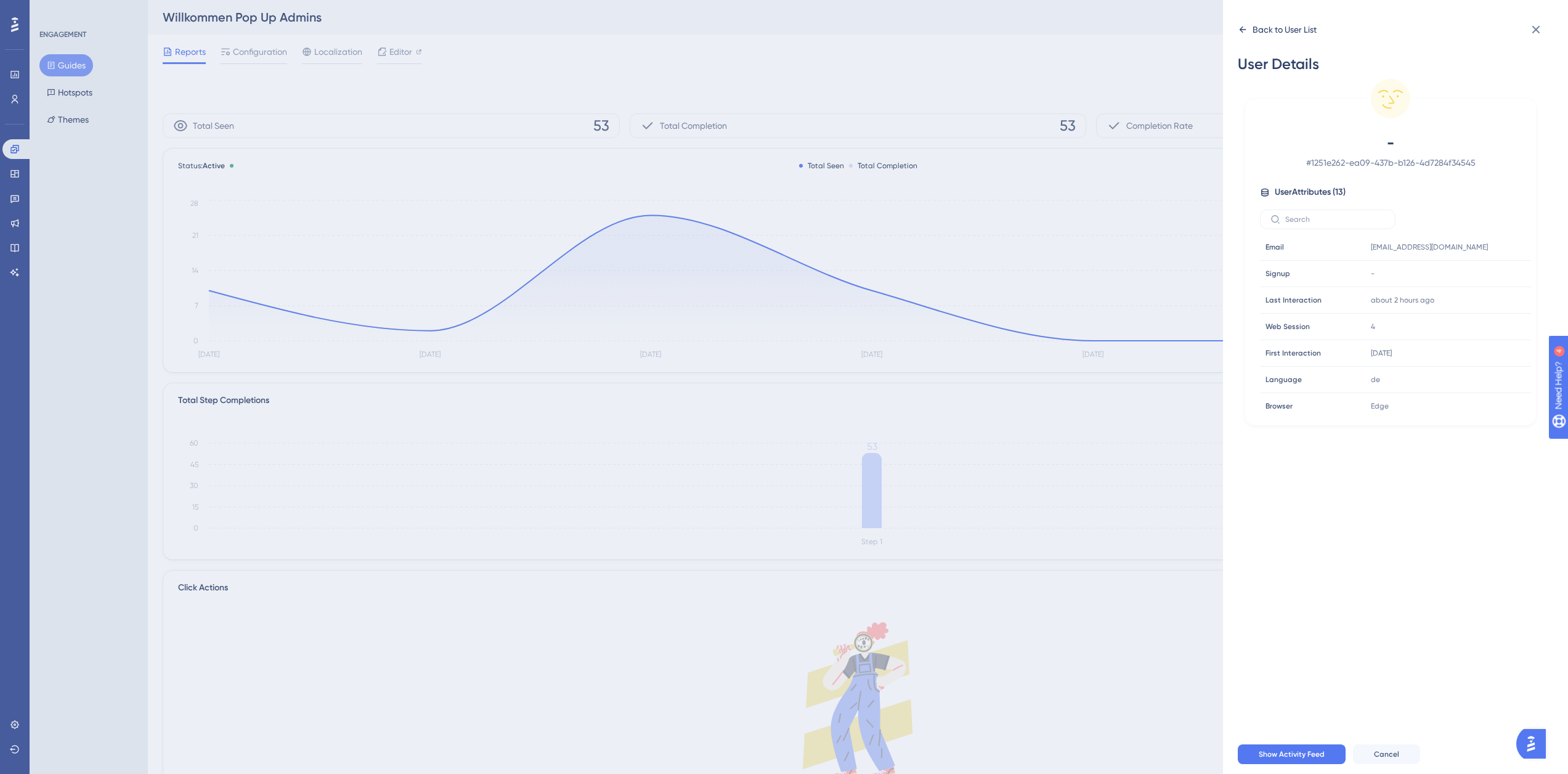
click at [1254, 32] on div "Back to User List" at bounding box center [1284, 30] width 64 height 15
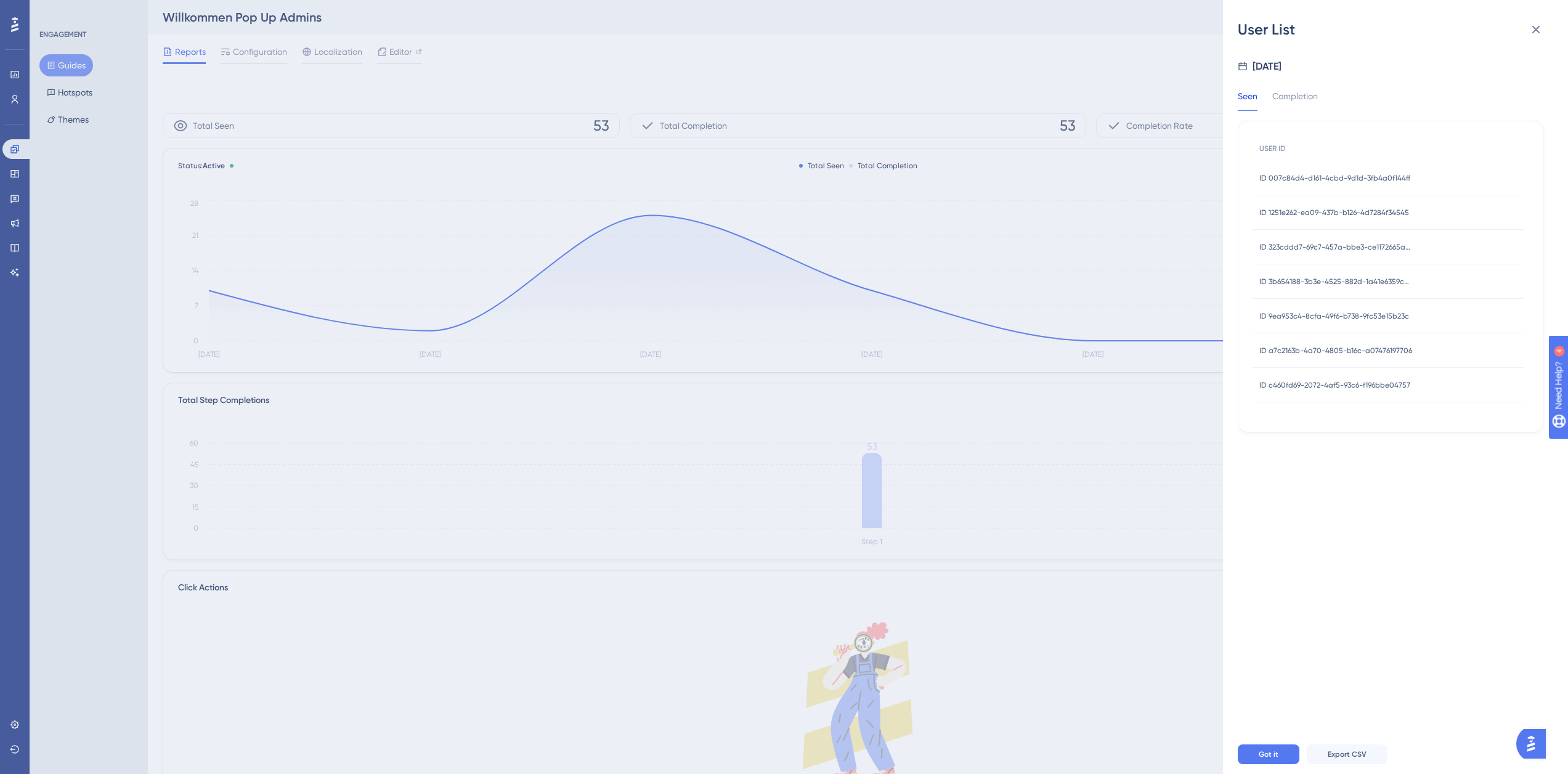
click at [1317, 243] on span "ID 323cddd7-69c7-457a-bbe3-ce1172665ae4" at bounding box center [1336, 247] width 154 height 10
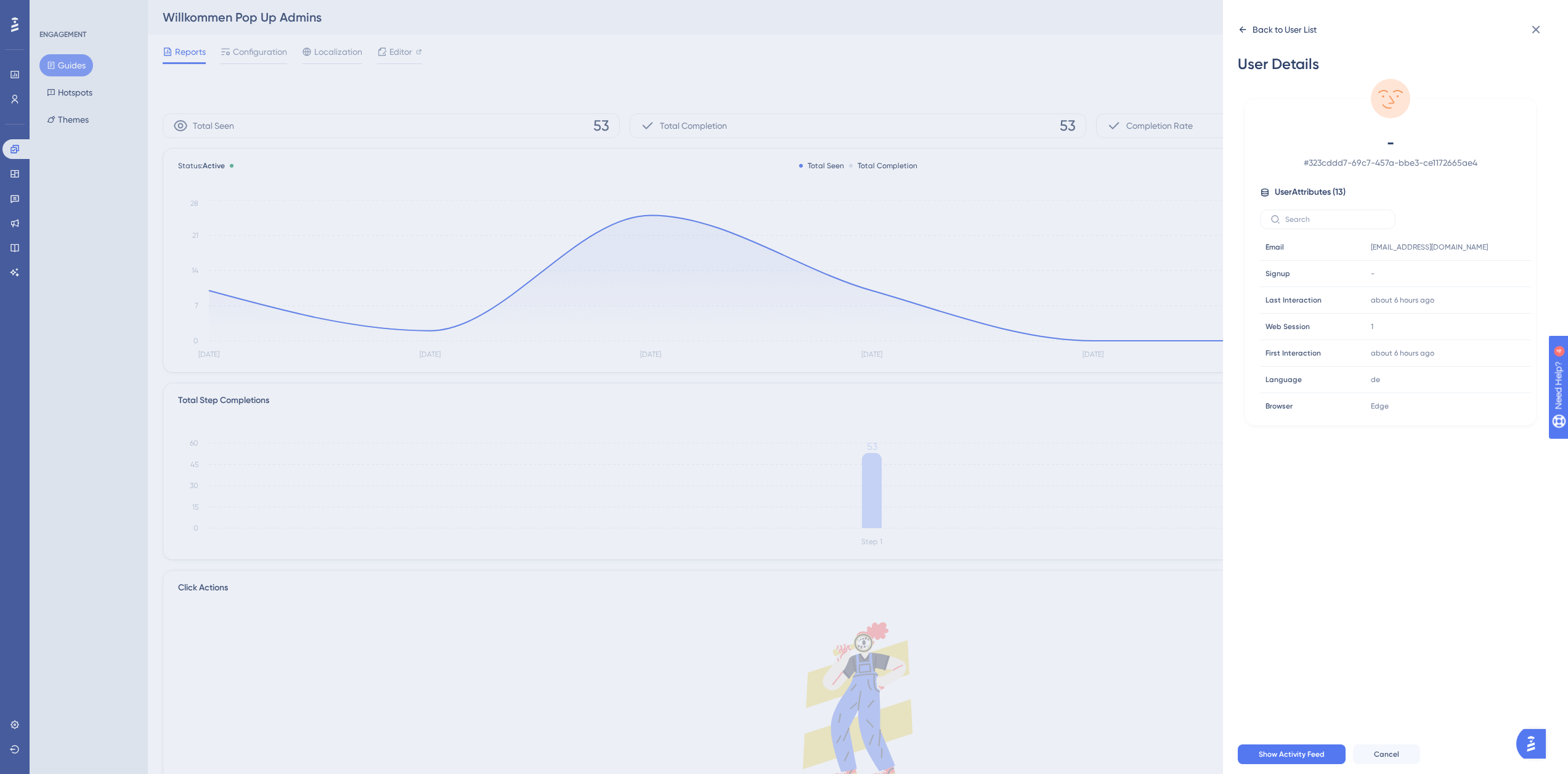
click at [1260, 34] on div "Back to User List" at bounding box center [1284, 30] width 64 height 15
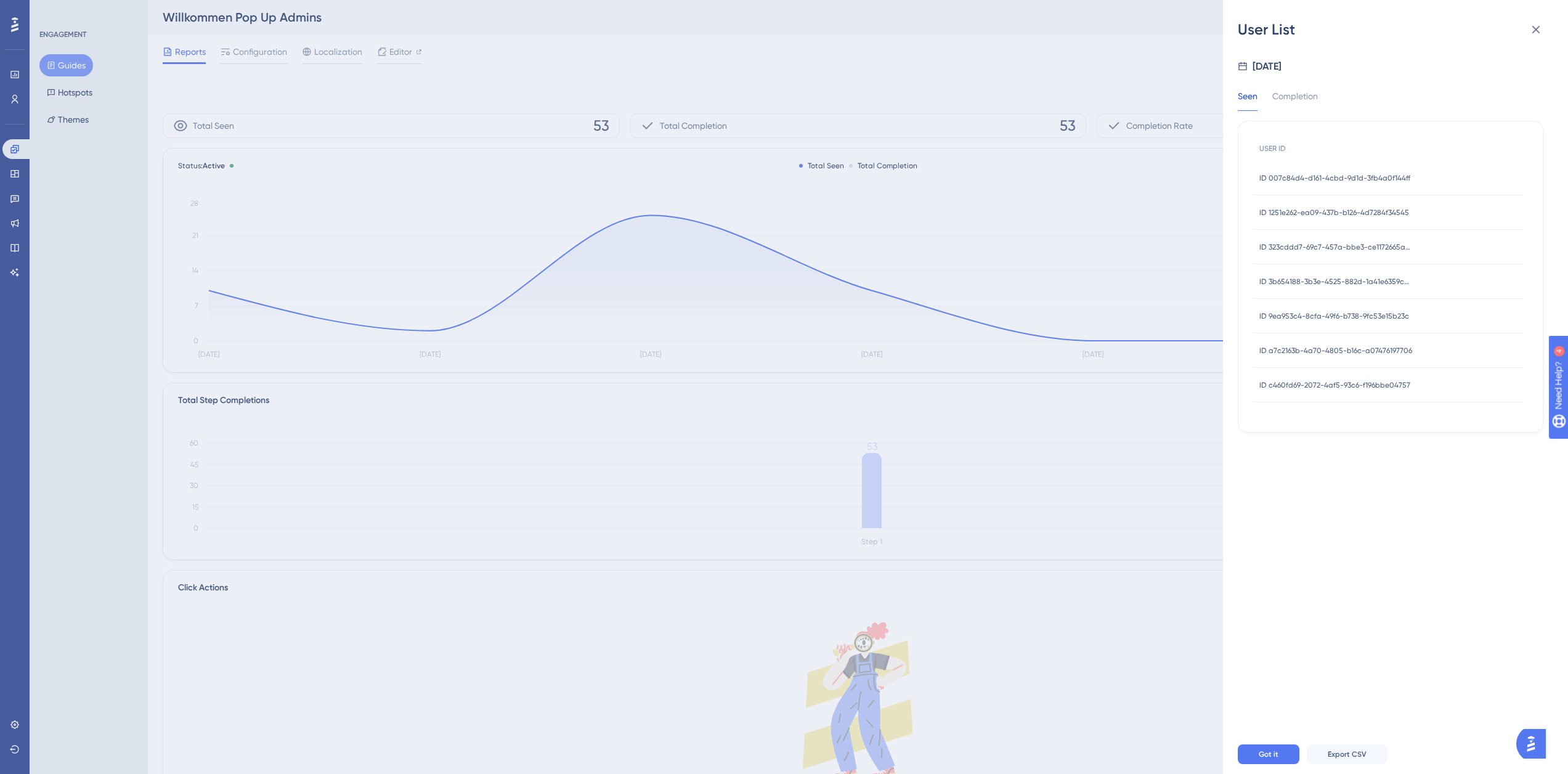
click at [1338, 280] on span "ID 3b654188-3b3e-4525-882d-1a41e6359cdb" at bounding box center [1336, 281] width 154 height 10
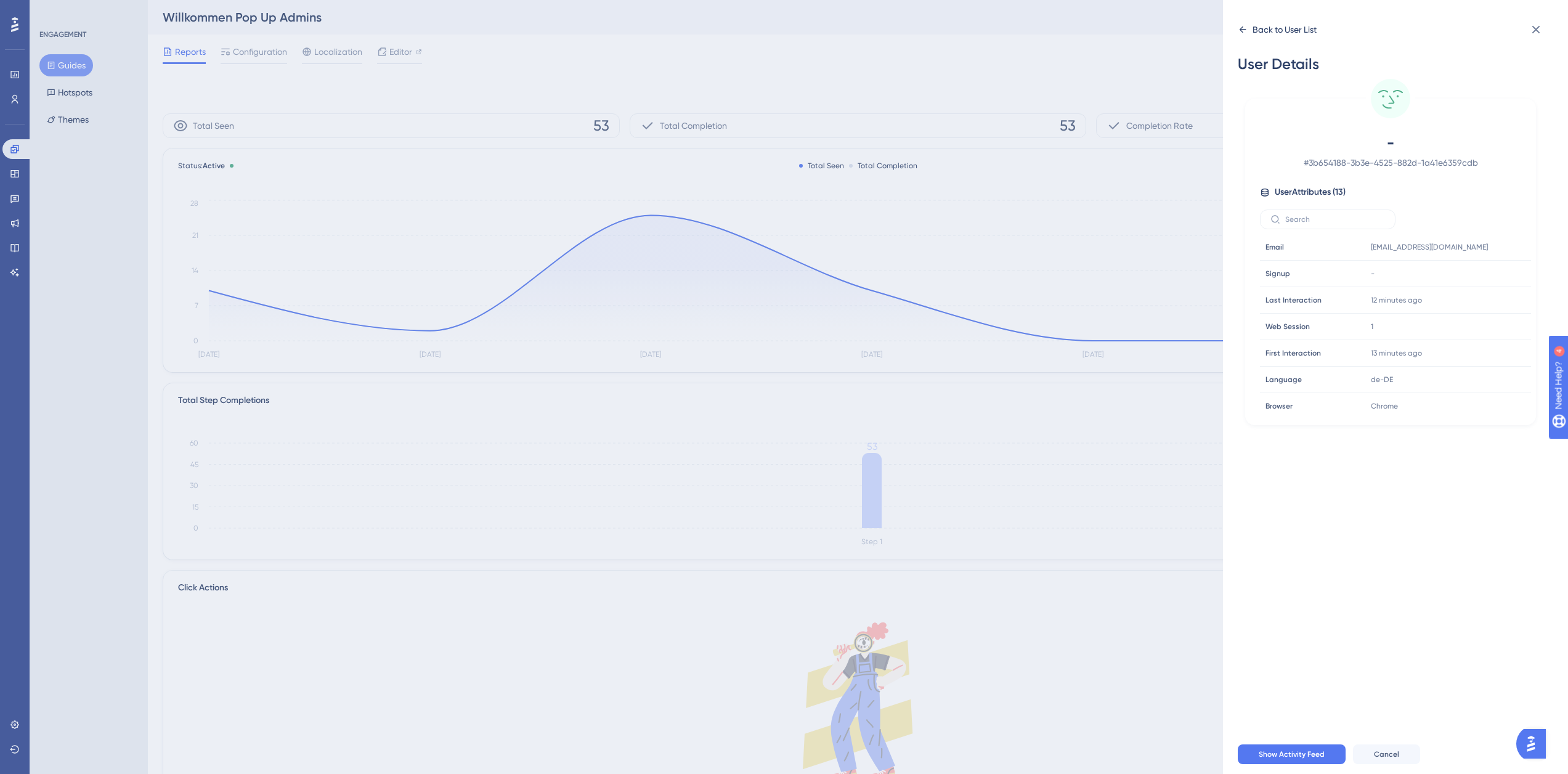
click at [1269, 28] on div "Back to User List" at bounding box center [1284, 30] width 64 height 15
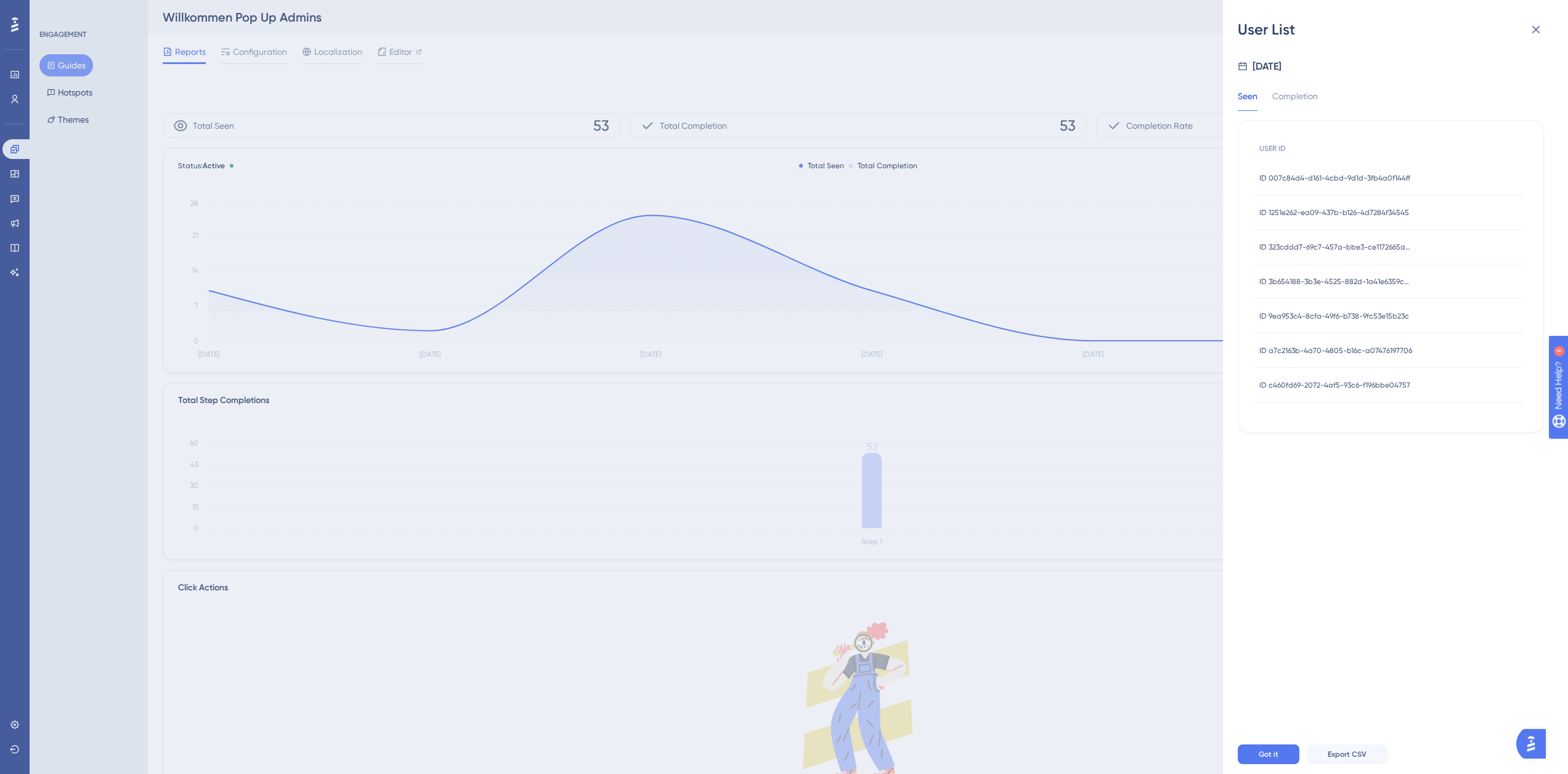
click at [1317, 313] on span "ID 9ea953c4-8cfa-49f6-b738-9fc53e15b23c" at bounding box center [1335, 316] width 149 height 10
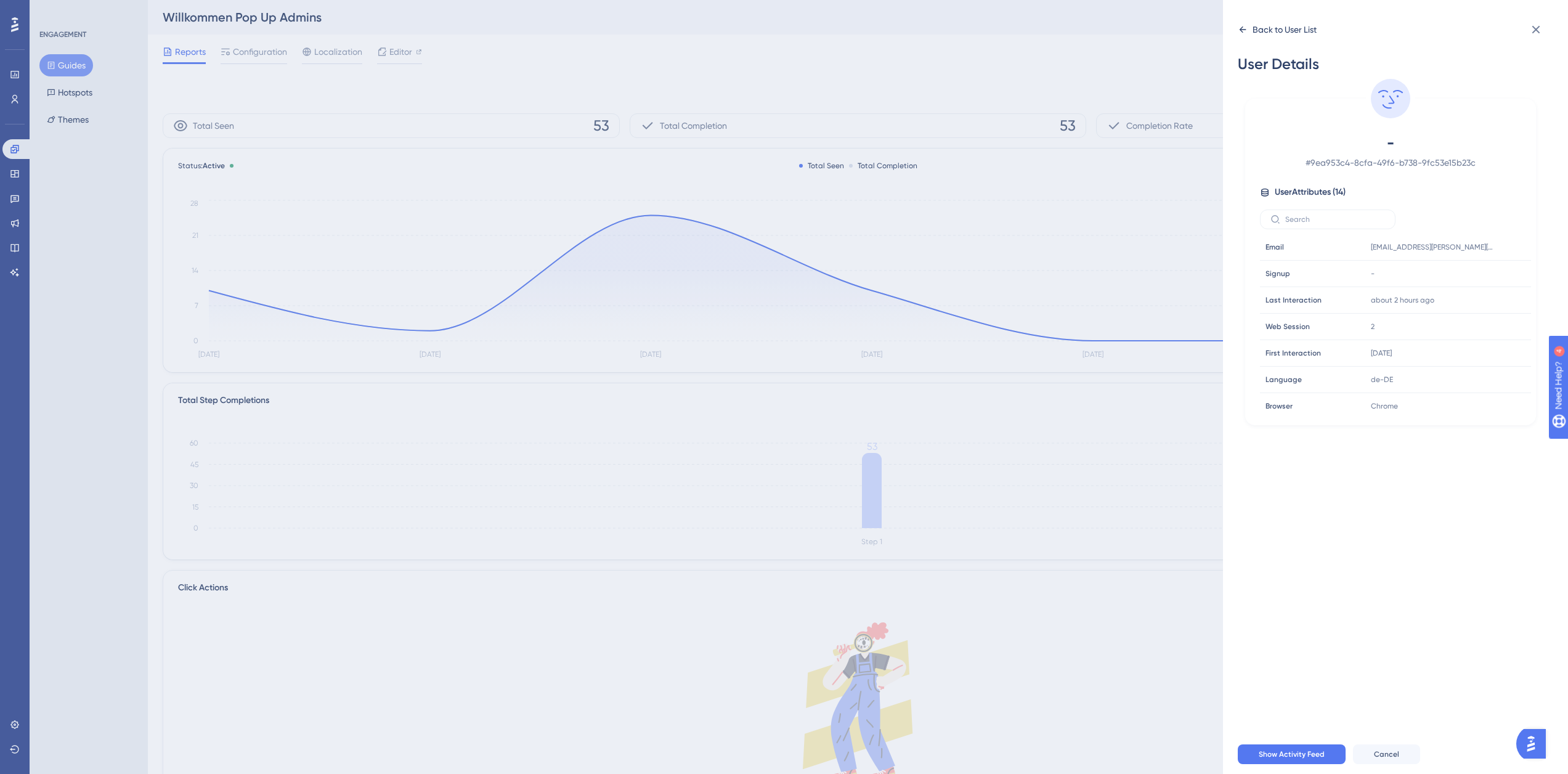
click at [1243, 29] on icon at bounding box center [1242, 30] width 10 height 10
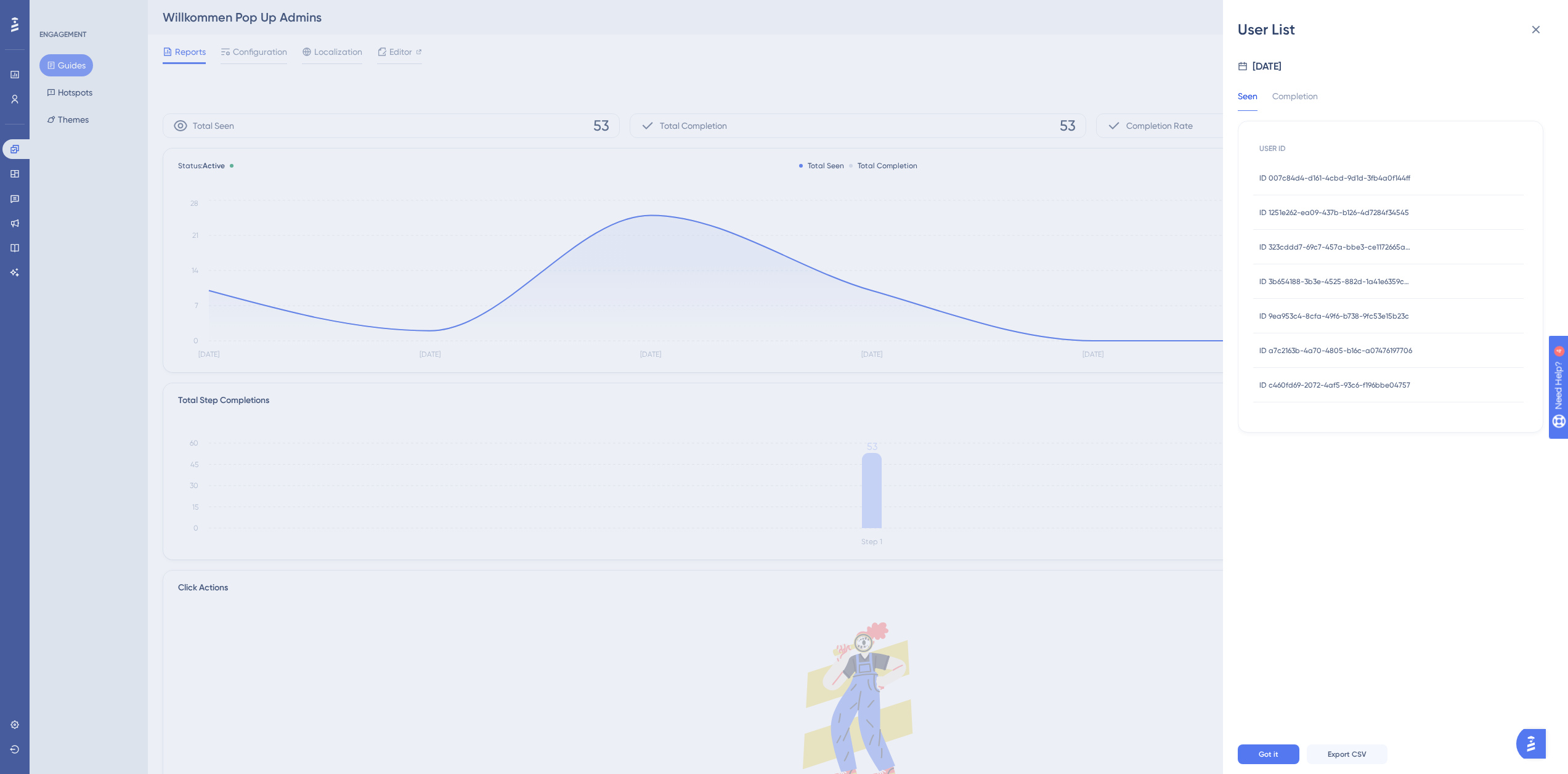
click at [1322, 349] on span "ID a7c2163b-4a70-4805-b16c-a07476197706" at bounding box center [1336, 351] width 153 height 10
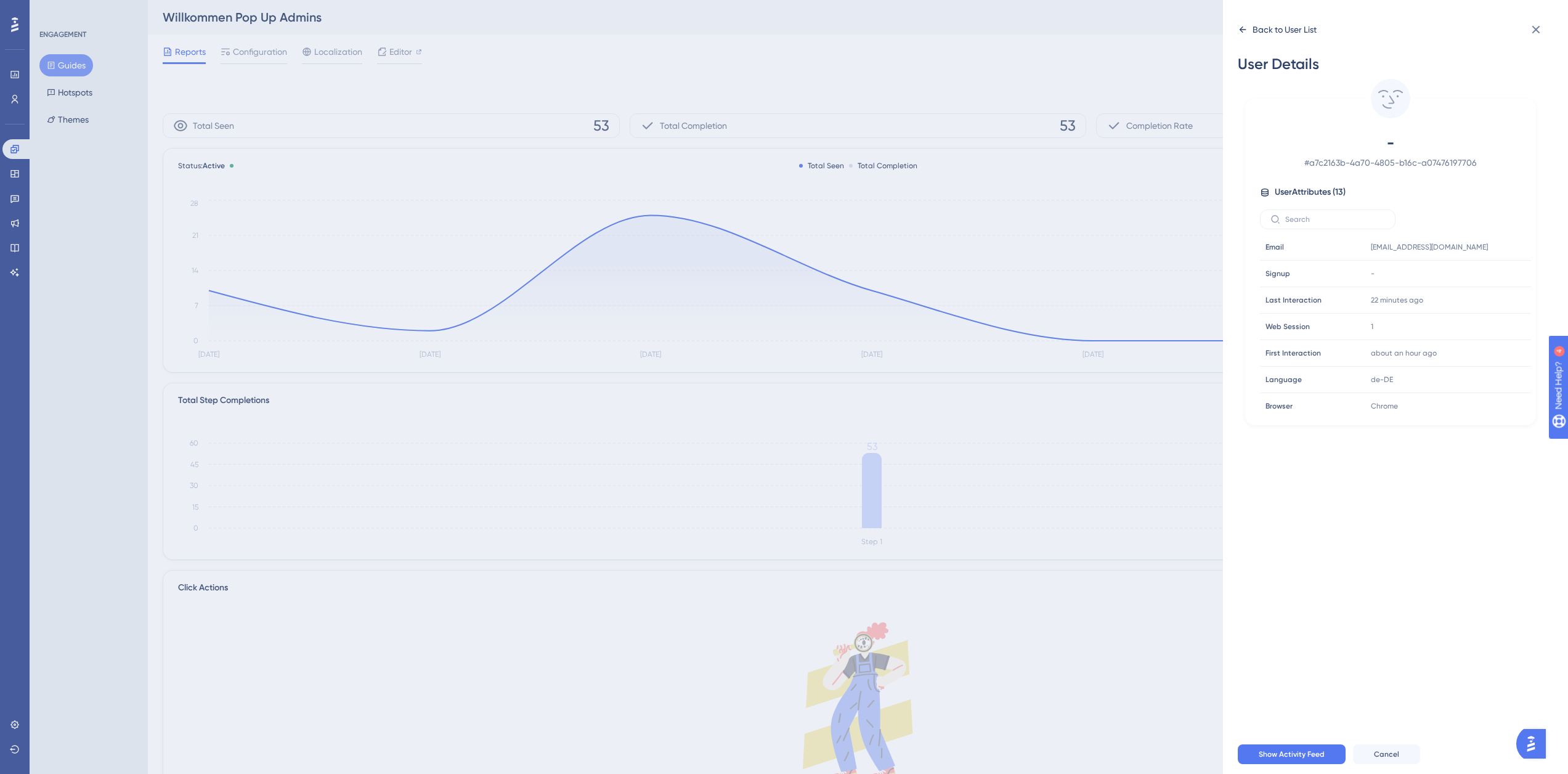
click at [1249, 29] on div "Back to User List" at bounding box center [1277, 29] width 79 height 19
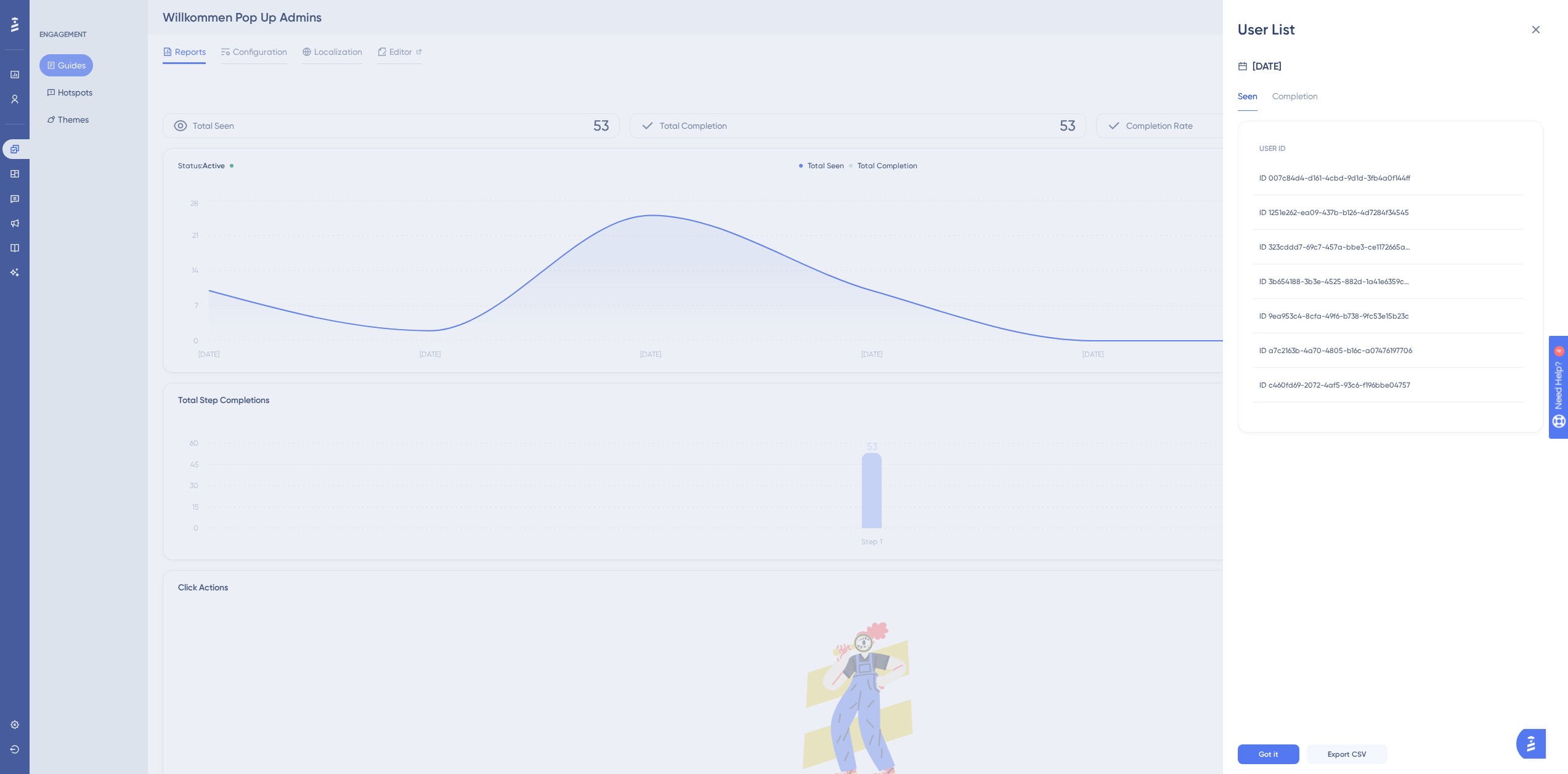
click at [1337, 385] on span "ID c460fd69-2072-4af5-93c6-f196bbe04757" at bounding box center [1336, 385] width 151 height 10
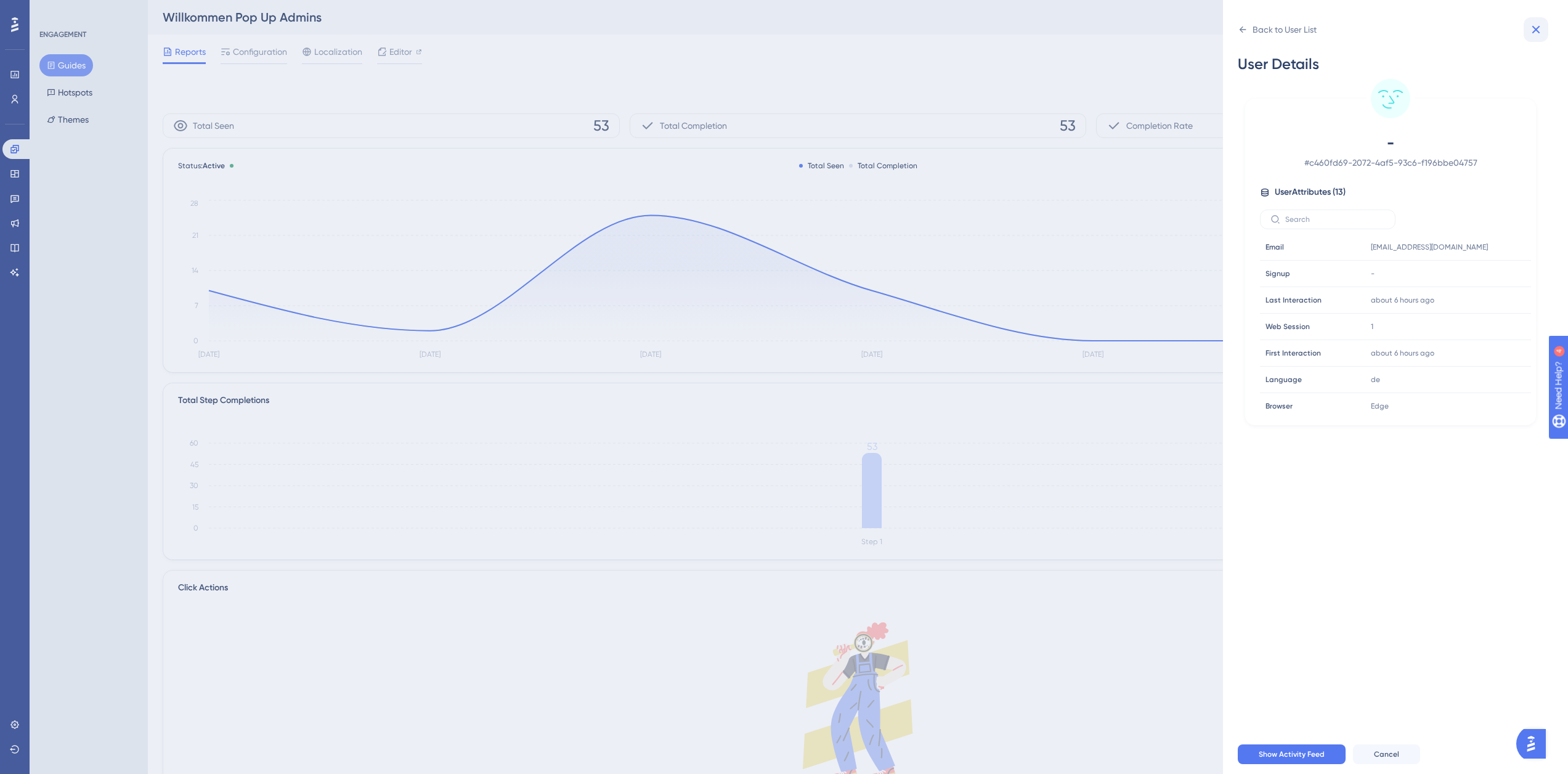
click at [1538, 32] on icon at bounding box center [1537, 30] width 15 height 15
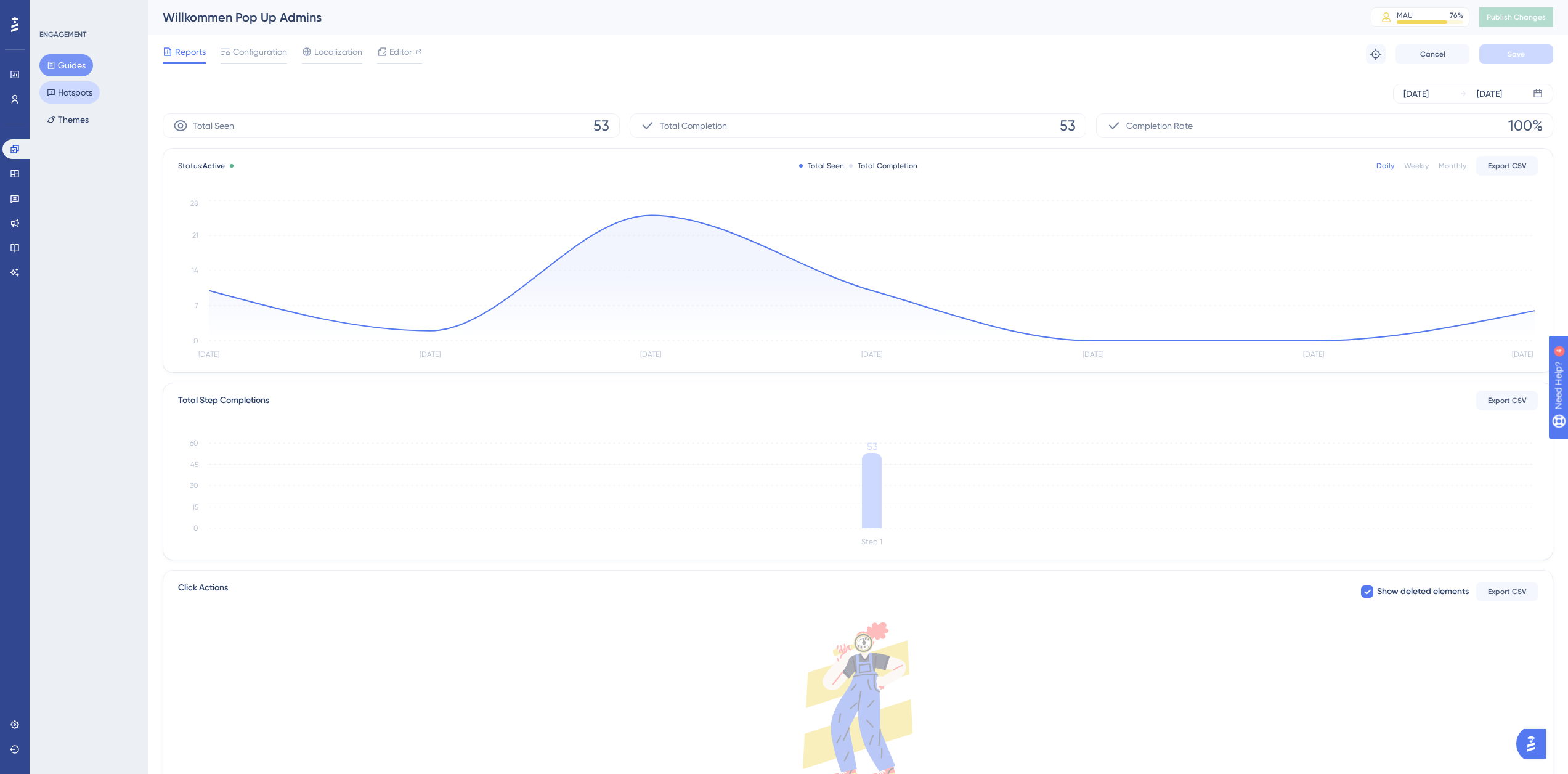
click at [57, 98] on button "Hotspots" at bounding box center [69, 92] width 60 height 22
